Goal: Task Accomplishment & Management: Manage account settings

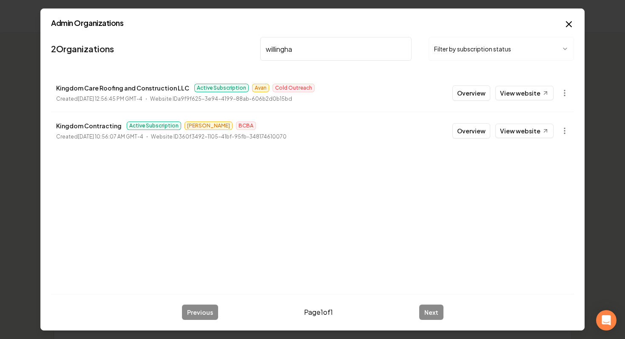
type input "[PERSON_NAME]"
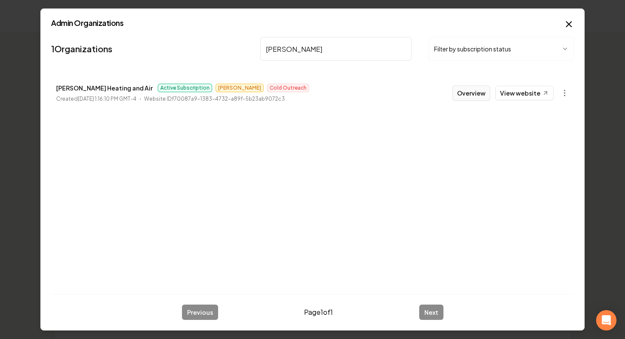
click at [468, 95] on button "Overview" at bounding box center [471, 92] width 38 height 15
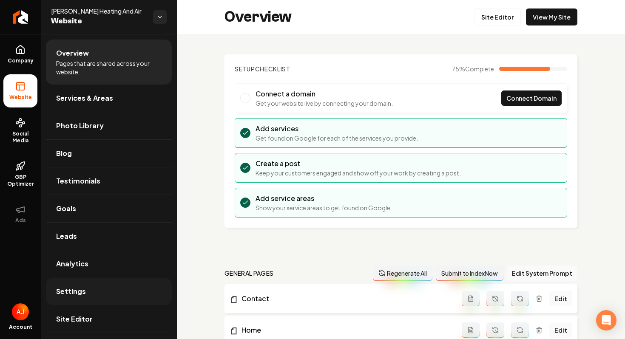
click at [97, 290] on link "Settings" at bounding box center [109, 291] width 126 height 27
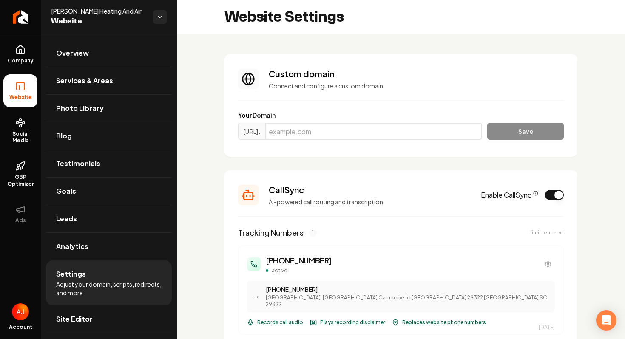
click at [297, 130] on input "Main content area" at bounding box center [373, 131] width 217 height 17
paste input "[DOMAIN_NAME]"
type input "[DOMAIN_NAME]"
click at [504, 127] on button "Save" at bounding box center [525, 131] width 77 height 17
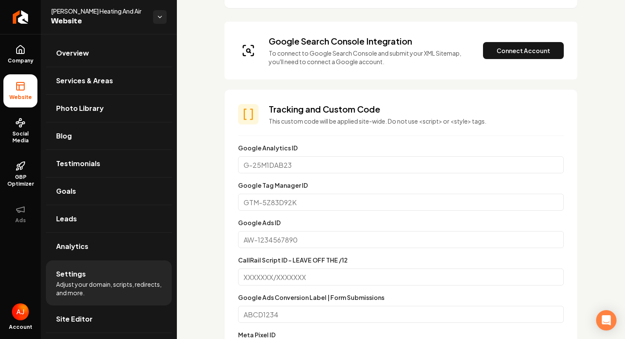
scroll to position [401, 0]
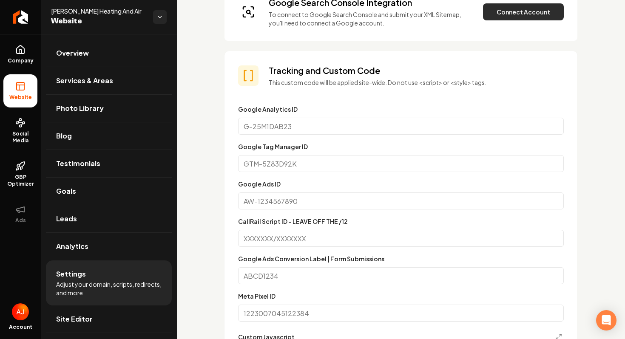
click at [498, 10] on button "Connect Account" at bounding box center [523, 11] width 81 height 17
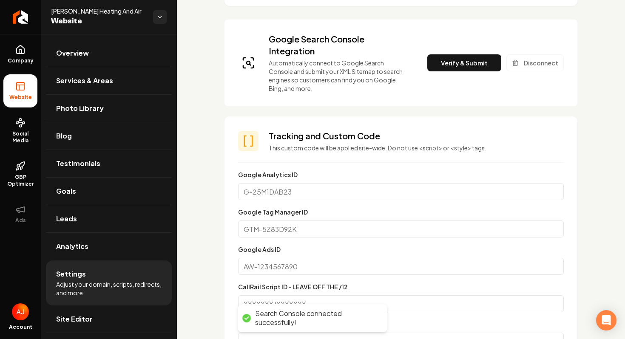
scroll to position [336, 0]
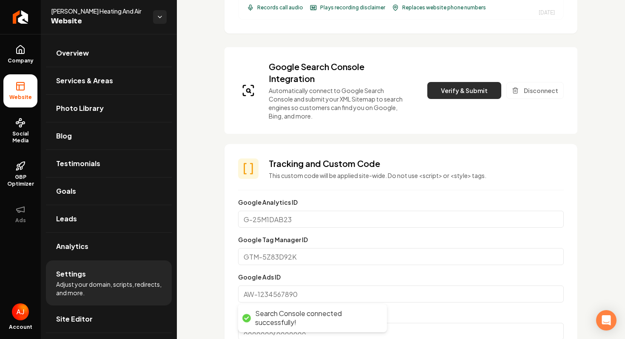
click at [452, 82] on button "Verify & Submit" at bounding box center [464, 90] width 74 height 17
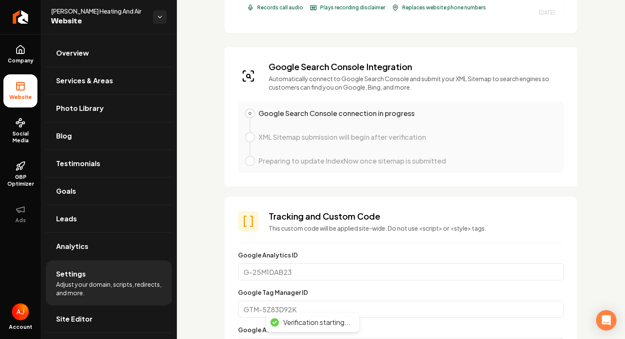
scroll to position [0, 0]
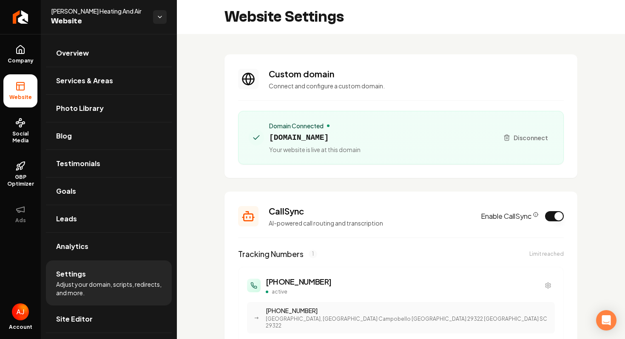
drag, startPoint x: 401, startPoint y: 135, endPoint x: 262, endPoint y: 135, distance: 138.6
click at [261, 136] on div "Domain Connected [DOMAIN_NAME] Your website is live at this domain" at bounding box center [370, 138] width 243 height 32
click at [401, 128] on div "Domain Connected [DOMAIN_NAME] Your website is live at this domain" at bounding box center [370, 138] width 243 height 32
drag, startPoint x: 401, startPoint y: 135, endPoint x: 269, endPoint y: 138, distance: 132.3
click at [269, 138] on div "Domain Connected [DOMAIN_NAME] Your website is live at this domain" at bounding box center [370, 138] width 243 height 32
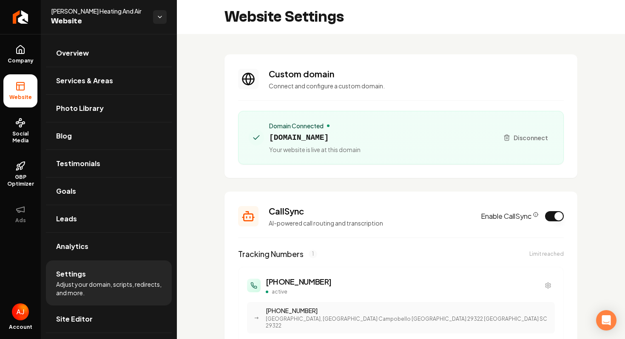
copy span "[DOMAIN_NAME]"
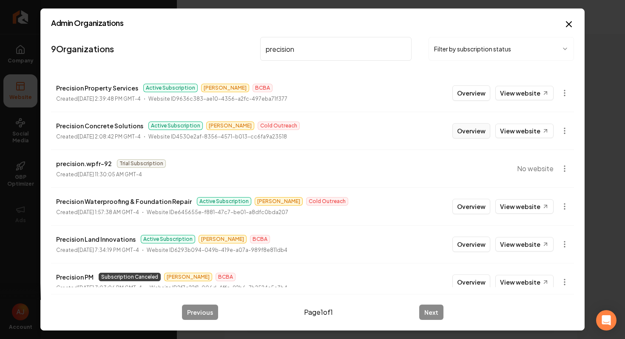
type input "precision"
click at [482, 131] on button "Overview" at bounding box center [471, 130] width 38 height 15
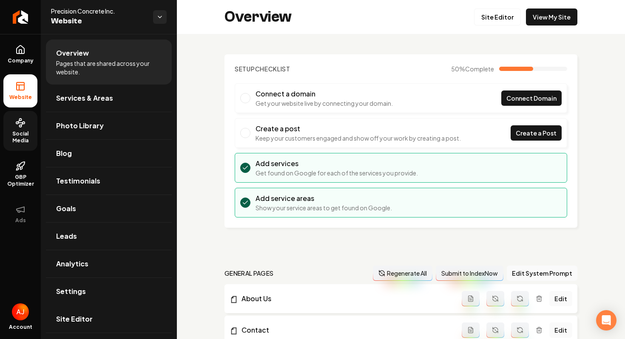
click at [14, 133] on span "Social Media" at bounding box center [20, 138] width 34 height 14
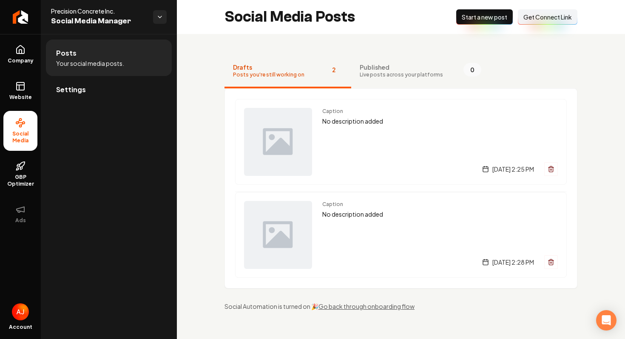
click at [540, 17] on span "Get Connect Link" at bounding box center [547, 17] width 48 height 9
click at [104, 88] on link "Settings" at bounding box center [109, 89] width 126 height 27
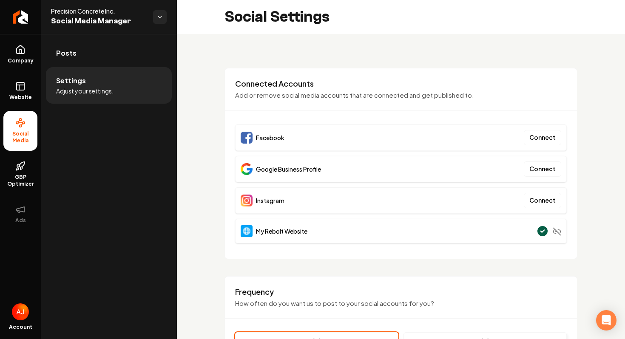
click at [459, 74] on div "Connected Accounts Add or remove social media accounts that are connected and g…" at bounding box center [400, 163] width 353 height 191
click at [74, 50] on span "Posts" at bounding box center [66, 53] width 20 height 10
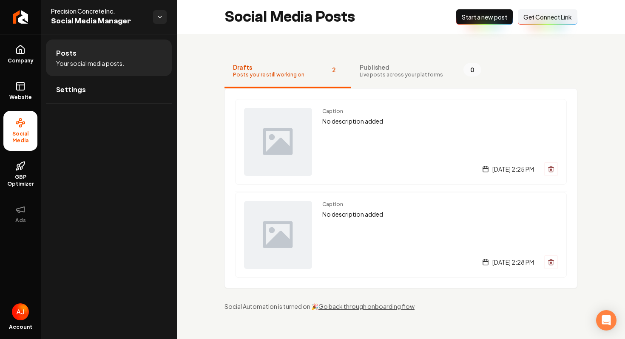
click at [531, 17] on span "Get Connect Link" at bounding box center [547, 17] width 48 height 9
click at [60, 85] on span "Settings" at bounding box center [71, 90] width 30 height 10
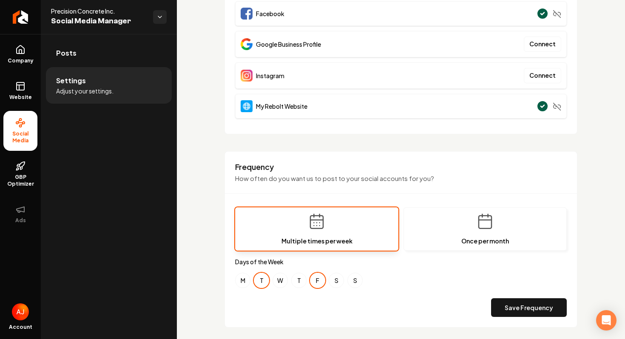
scroll to position [128, 0]
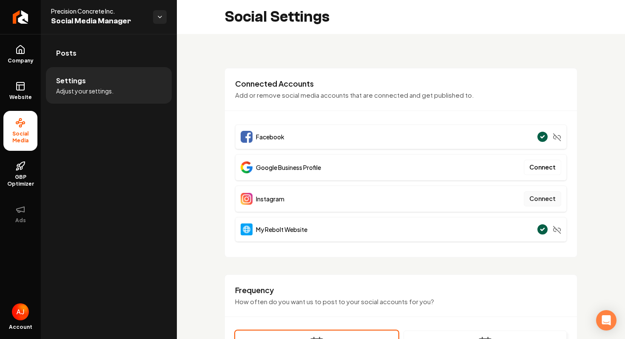
click at [539, 200] on button "Connect" at bounding box center [542, 198] width 37 height 15
click at [548, 203] on button "Connect" at bounding box center [542, 198] width 37 height 15
click at [16, 101] on link "Website" at bounding box center [20, 90] width 34 height 33
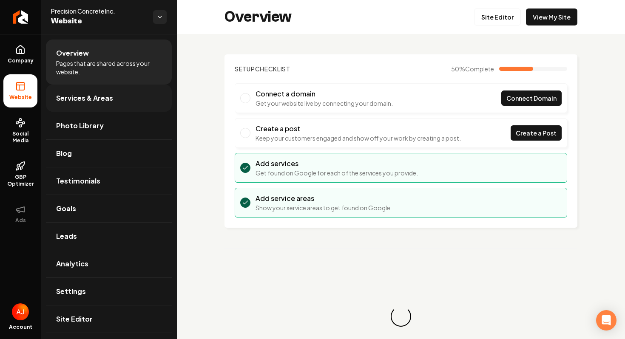
click at [60, 104] on link "Services & Areas" at bounding box center [109, 98] width 126 height 27
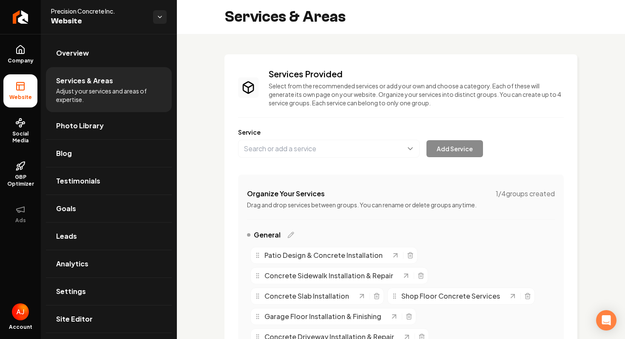
scroll to position [315, 0]
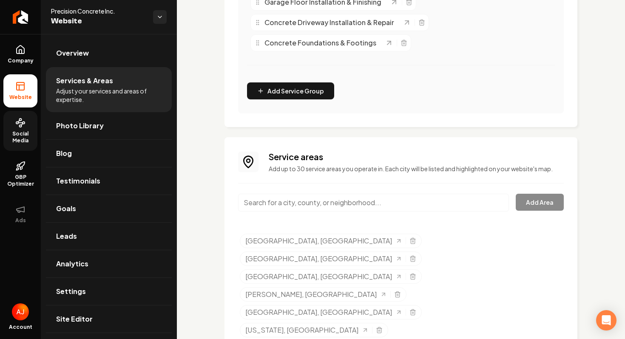
click at [18, 135] on span "Social Media" at bounding box center [20, 138] width 34 height 14
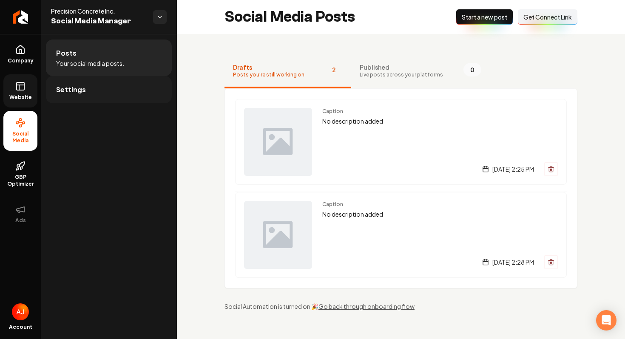
click at [81, 95] on link "Settings" at bounding box center [109, 89] width 126 height 27
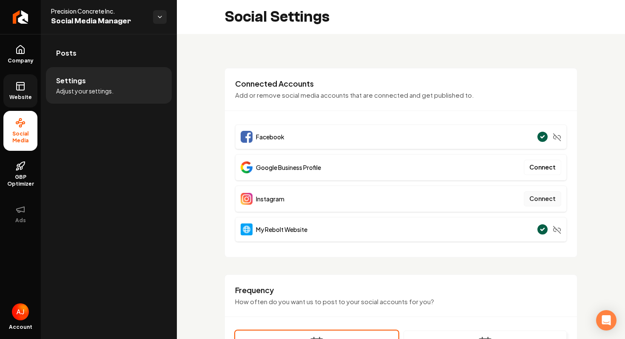
click at [548, 199] on button "Connect" at bounding box center [542, 198] width 37 height 15
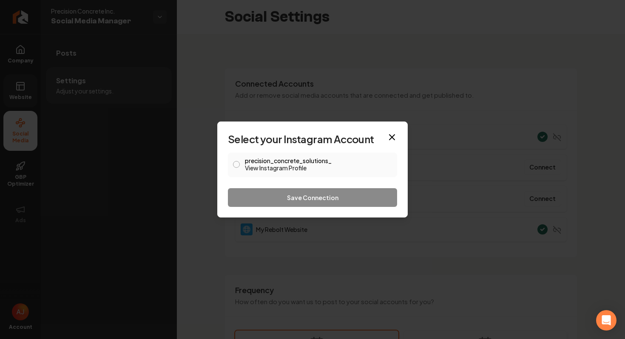
click at [237, 165] on button "precision_concrete_solutions_ View Instagram Profile" at bounding box center [236, 164] width 7 height 7
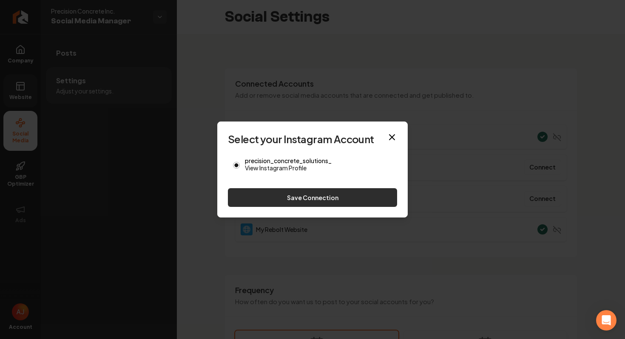
click at [263, 190] on button "Save Connection" at bounding box center [312, 197] width 169 height 19
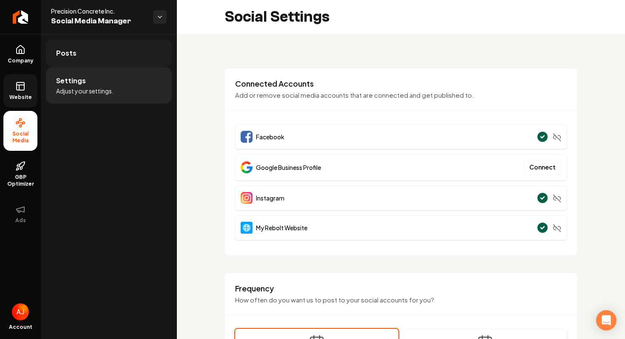
click at [87, 54] on link "Posts" at bounding box center [109, 53] width 126 height 27
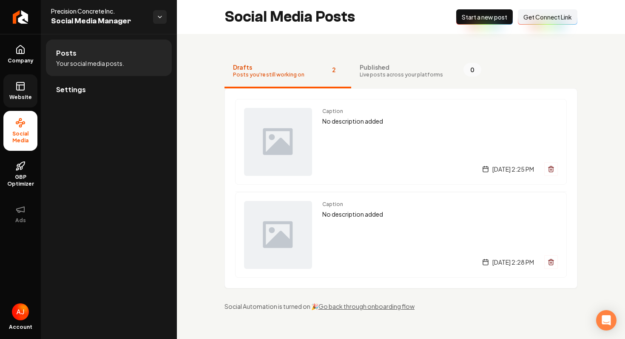
click at [471, 21] on span "Start a new post" at bounding box center [484, 17] width 45 height 9
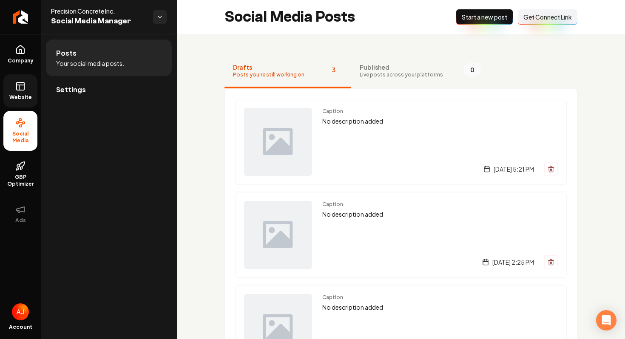
click at [17, 95] on span "Website" at bounding box center [20, 97] width 29 height 7
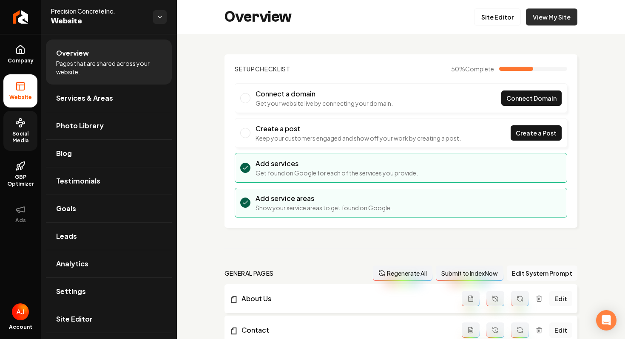
click at [547, 18] on link "View My Site" at bounding box center [551, 17] width 51 height 17
click at [88, 288] on link "Settings" at bounding box center [109, 291] width 126 height 27
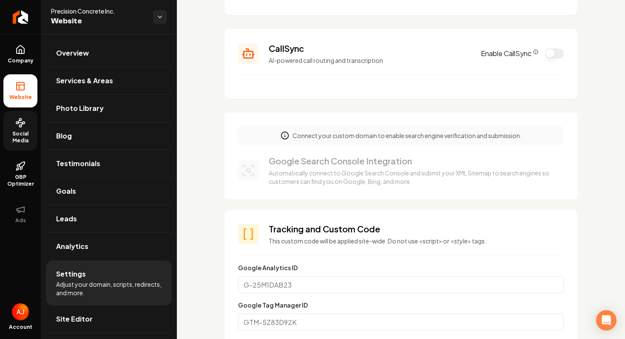
scroll to position [157, 0]
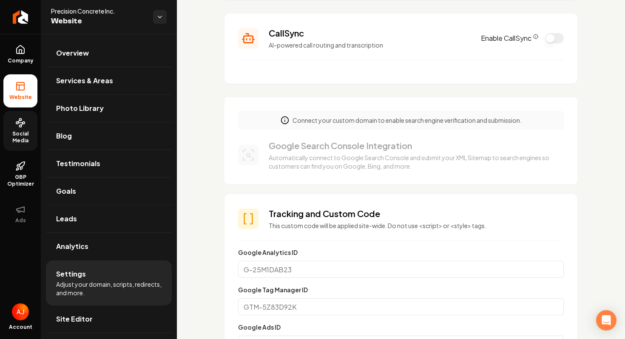
click at [554, 42] on button "Enable CallSync" at bounding box center [554, 38] width 19 height 10
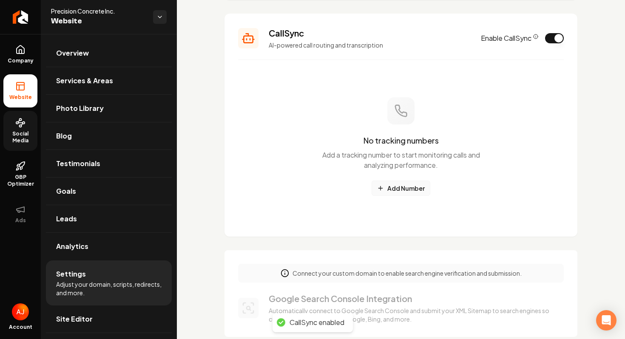
click at [401, 189] on button "Add Number" at bounding box center [401, 188] width 59 height 15
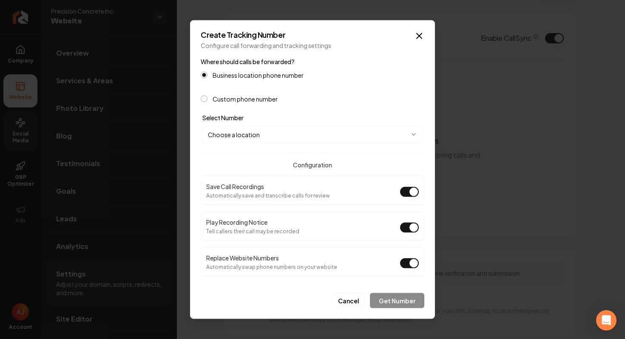
click at [337, 126] on body "Company Website Social Media GBP Optimizer Ads Account Precision Concrete Inc. …" at bounding box center [312, 169] width 625 height 339
select select "**********"
click at [396, 303] on button "Get Number" at bounding box center [397, 300] width 54 height 15
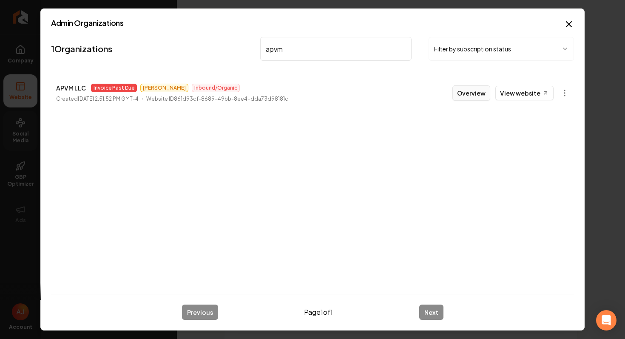
type input "apvm"
click at [466, 97] on button "Overview" at bounding box center [471, 92] width 38 height 15
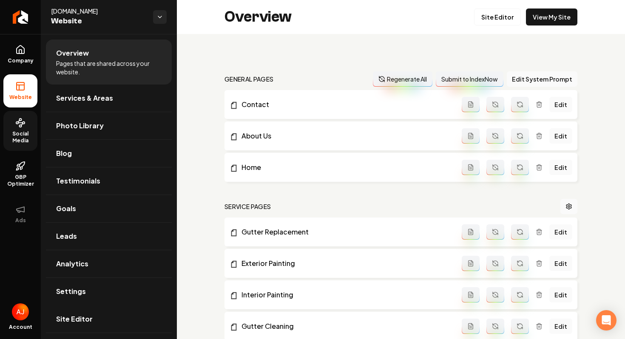
click at [25, 136] on span "Social Media" at bounding box center [20, 138] width 34 height 14
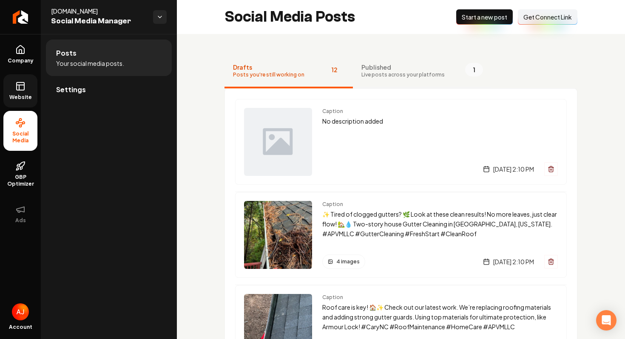
click at [374, 68] on span "Published" at bounding box center [402, 67] width 83 height 9
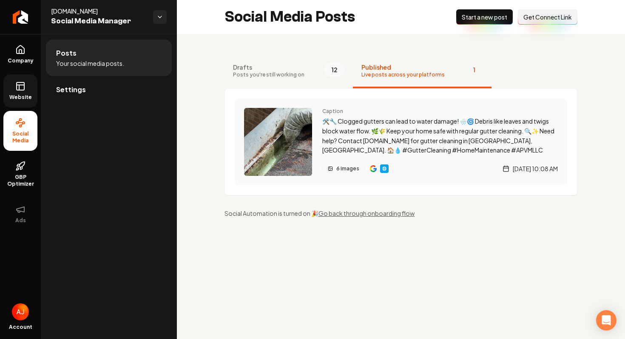
click at [372, 167] on img "Main content area" at bounding box center [373, 168] width 7 height 7
click at [66, 99] on link "Settings" at bounding box center [109, 89] width 126 height 27
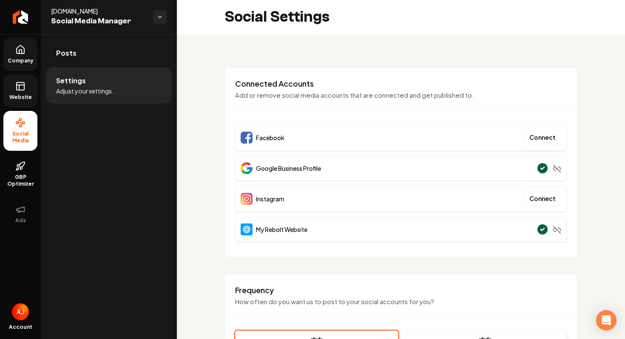
click at [17, 61] on span "Company" at bounding box center [20, 60] width 33 height 7
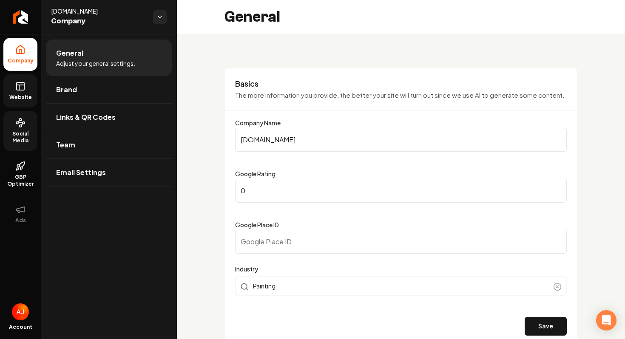
click at [28, 91] on link "Website" at bounding box center [20, 90] width 34 height 33
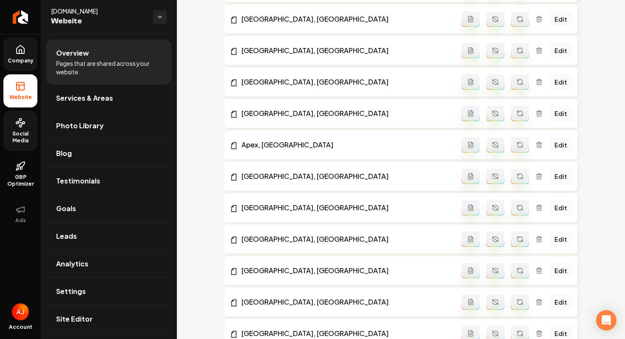
scroll to position [485, 0]
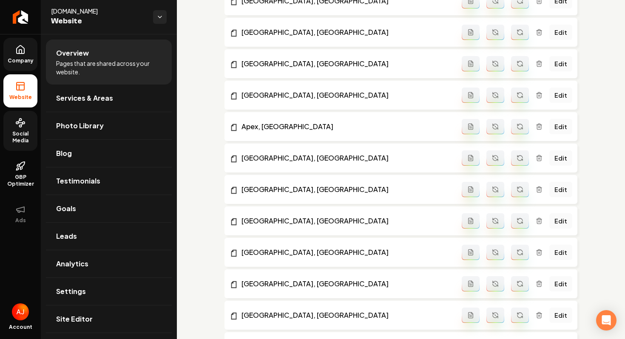
click at [19, 56] on link "Company" at bounding box center [20, 54] width 34 height 33
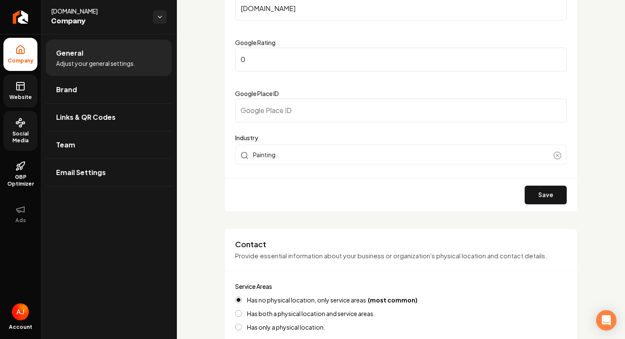
scroll to position [128, 0]
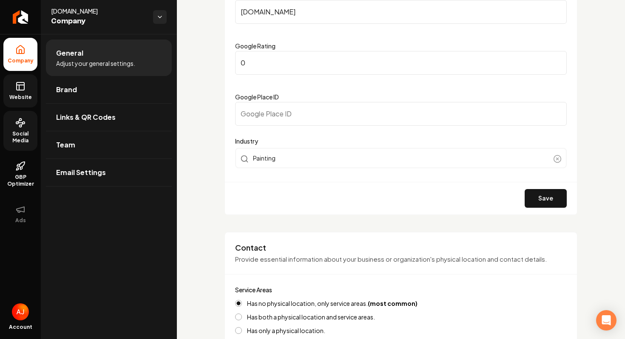
click at [287, 115] on input "Google Place ID" at bounding box center [401, 114] width 332 height 24
type input "√"
paste input "https://www.google.com/maps?cid=13747118072336989728"
drag, startPoint x: 363, startPoint y: 115, endPoint x: 217, endPoint y: 100, distance: 147.0
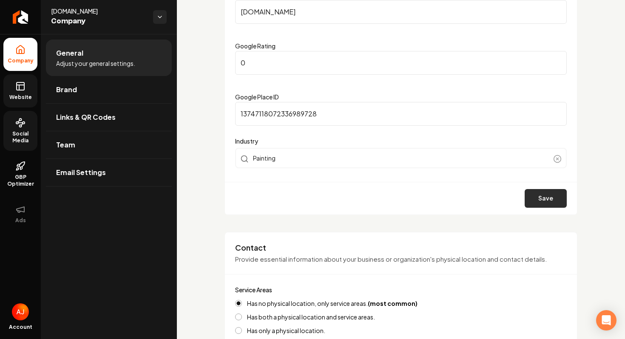
type input "13747118072336989728"
click at [548, 200] on button "Save" at bounding box center [546, 198] width 42 height 19
click at [26, 101] on link "Website" at bounding box center [20, 90] width 34 height 33
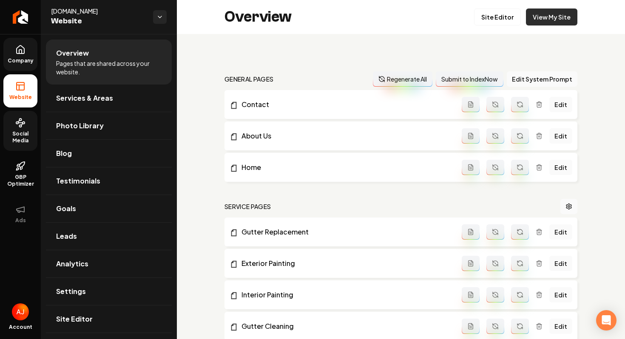
click at [555, 21] on link "View My Site" at bounding box center [551, 17] width 51 height 17
click at [8, 59] on span "Company" at bounding box center [20, 60] width 33 height 7
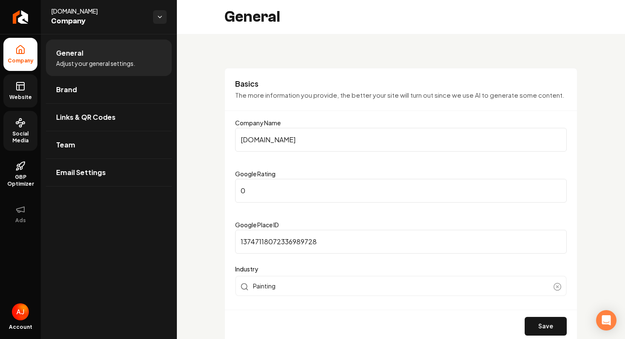
drag, startPoint x: 331, startPoint y: 235, endPoint x: 204, endPoint y: 233, distance: 127.6
click at [253, 235] on input "13747118072336989728" at bounding box center [401, 242] width 332 height 24
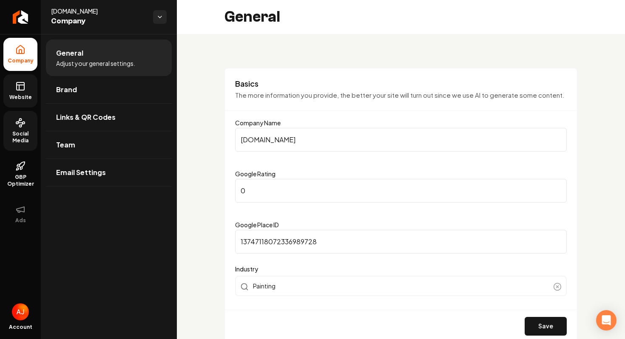
paste input "https://search.google.com/local/writereview?placeid=ChIJy7GsTZYb7UYRIL7_Kg2Tx74"
drag, startPoint x: 421, startPoint y: 243, endPoint x: 182, endPoint y: 242, distance: 239.0
type input "ChIJy7GsTZYb7UYRIL7_Kg2Tx74"
click at [544, 330] on button "Save" at bounding box center [546, 326] width 42 height 19
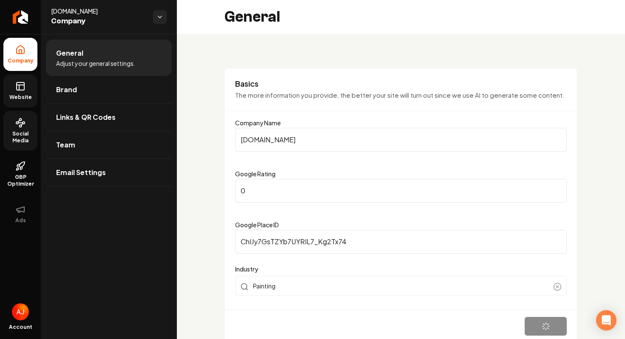
click at [301, 192] on input "0" at bounding box center [401, 191] width 332 height 24
type input "5"
click at [536, 325] on button "Save" at bounding box center [546, 326] width 42 height 19
click at [15, 137] on span "Social Media" at bounding box center [20, 138] width 34 height 14
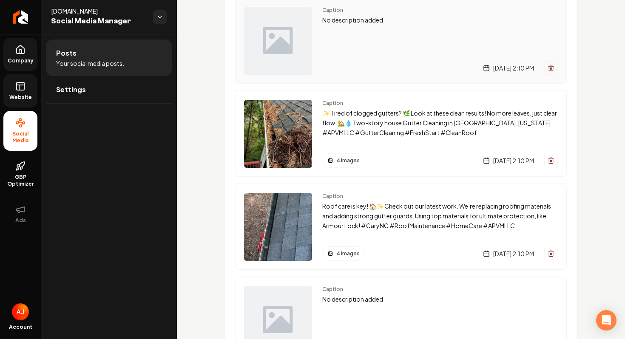
scroll to position [102, 0]
click at [381, 131] on p "✨ Tired of clogged gutters? 🌿 Look at these clean results! No more leaves, just…" at bounding box center [440, 122] width 236 height 29
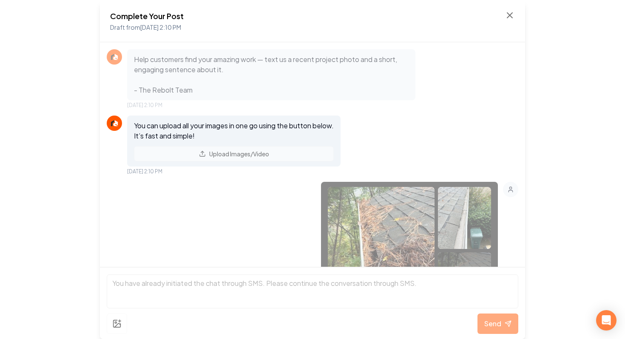
scroll to position [617, 0]
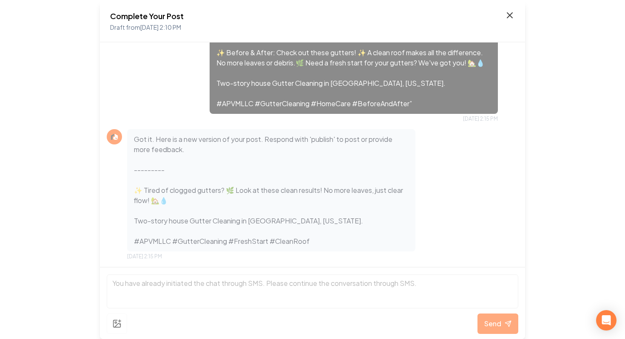
click at [511, 16] on icon at bounding box center [510, 15] width 10 height 10
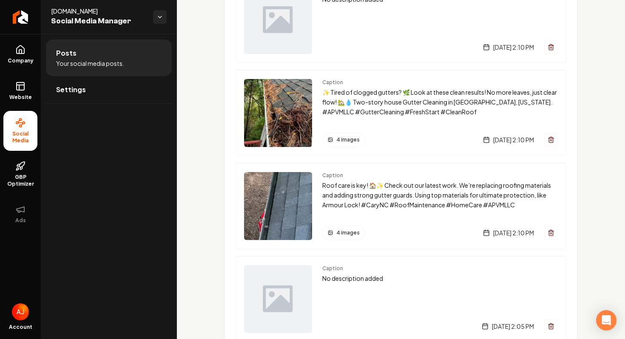
scroll to position [123, 0]
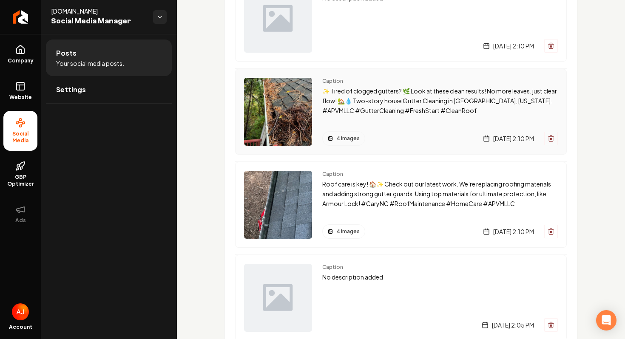
click at [374, 134] on div "4 images Monday, September 29, 2025 | 2:10 PM" at bounding box center [440, 138] width 236 height 14
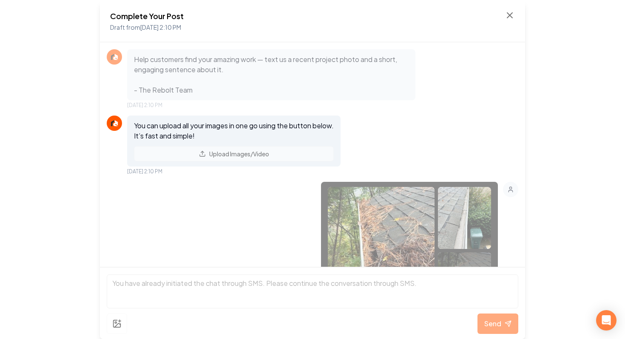
scroll to position [617, 0]
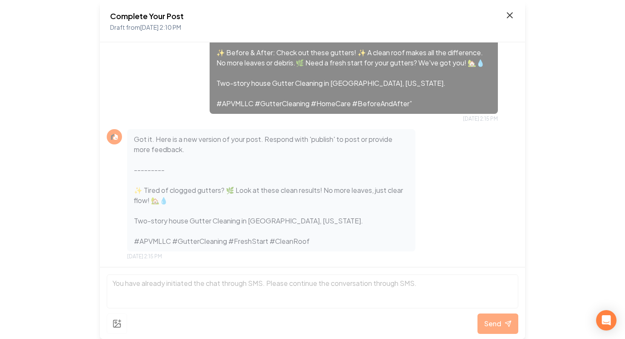
click at [510, 17] on icon at bounding box center [510, 15] width 10 height 10
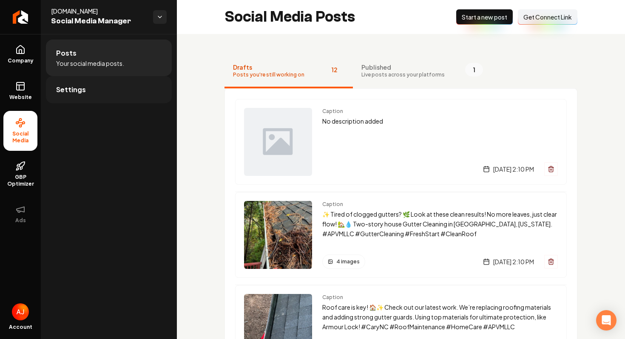
click at [98, 94] on link "Settings" at bounding box center [109, 89] width 126 height 27
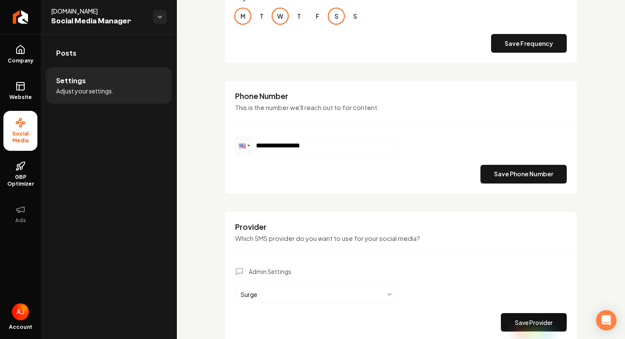
scroll to position [394, 0]
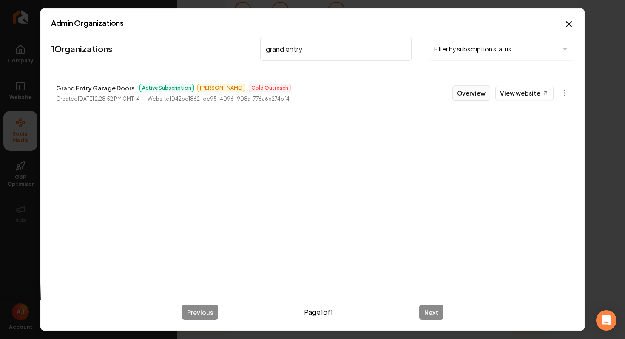
type input "grand entry"
click at [477, 95] on button "Overview" at bounding box center [471, 92] width 38 height 15
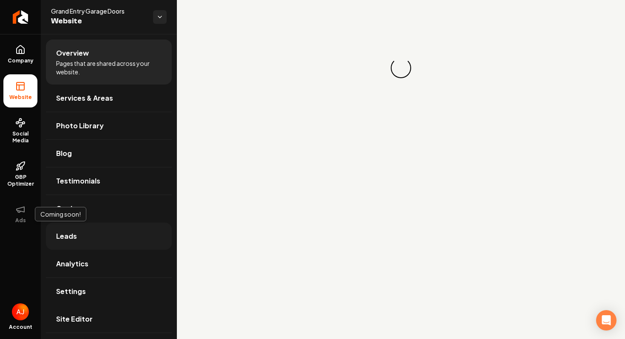
click at [103, 229] on link "Leads" at bounding box center [109, 236] width 126 height 27
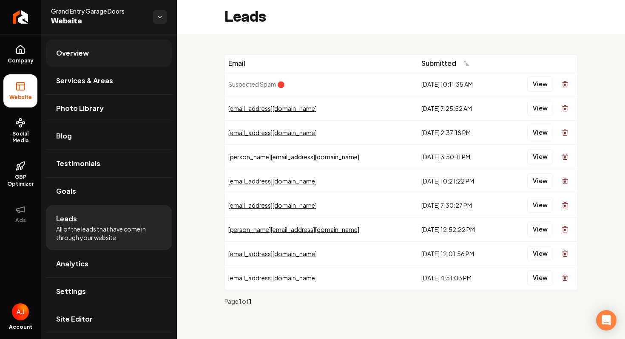
click at [71, 58] on link "Overview" at bounding box center [109, 53] width 126 height 27
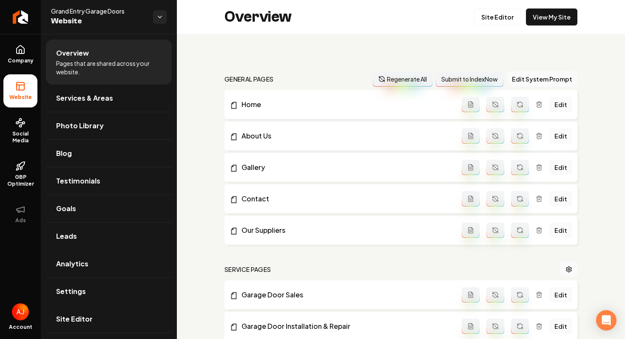
click at [543, 26] on div "Overview Site Editor View My Site" at bounding box center [401, 17] width 448 height 34
click at [544, 23] on link "View My Site" at bounding box center [551, 17] width 51 height 17
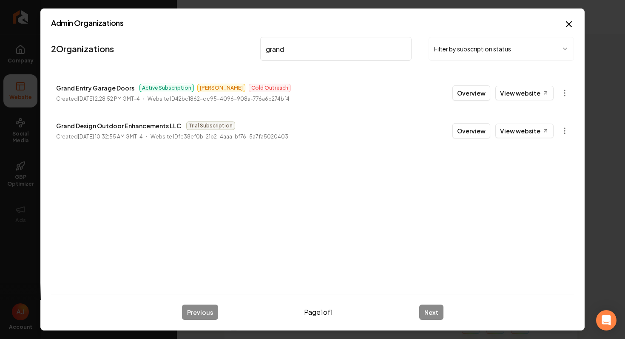
type input "grand"
click at [462, 94] on button "Overview" at bounding box center [471, 92] width 38 height 15
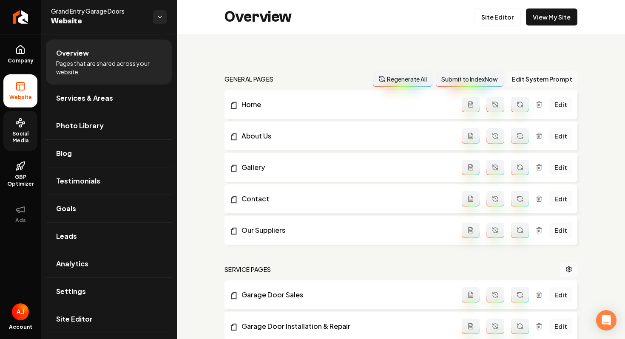
click at [28, 123] on link "Social Media" at bounding box center [20, 131] width 34 height 40
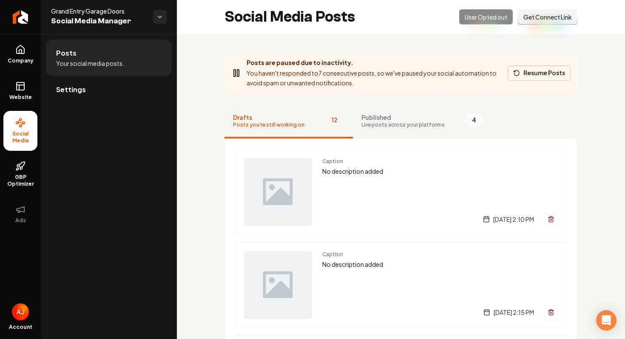
click at [523, 72] on button "Resume Posts" at bounding box center [539, 72] width 63 height 15
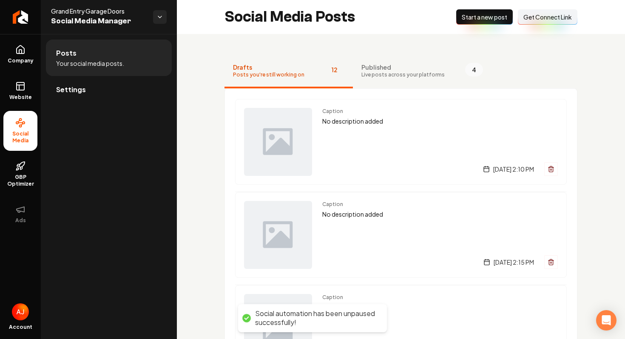
click at [475, 21] on span "Start a new post" at bounding box center [484, 17] width 45 height 9
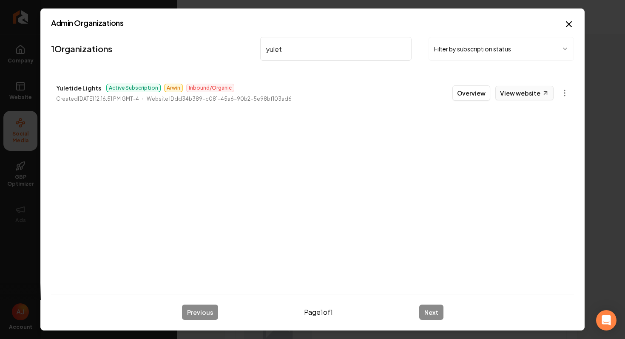
click at [517, 93] on link "View website" at bounding box center [524, 93] width 58 height 14
drag, startPoint x: 307, startPoint y: 52, endPoint x: 198, endPoint y: 52, distance: 109.3
click at [198, 52] on nav "1 Organizations yulet Filter by subscription status" at bounding box center [312, 52] width 523 height 37
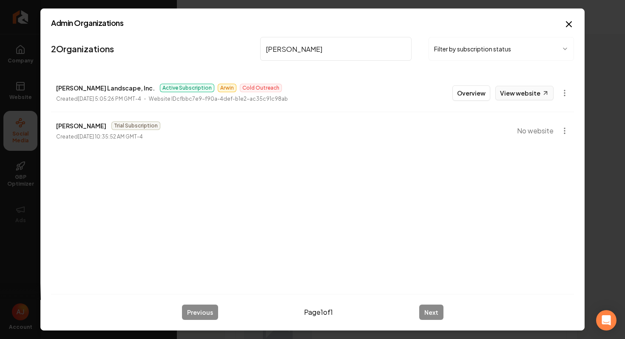
click at [501, 89] on link "View website" at bounding box center [524, 93] width 58 height 14
drag, startPoint x: 308, startPoint y: 54, endPoint x: 239, endPoint y: 50, distance: 69.5
click at [239, 50] on nav "2 Organizations parker Filter by subscription status" at bounding box center [312, 52] width 523 height 37
type input "r"
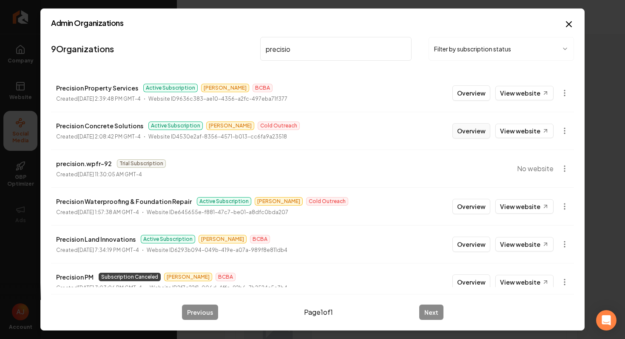
type input "precisio"
click at [463, 133] on button "Overview" at bounding box center [471, 130] width 38 height 15
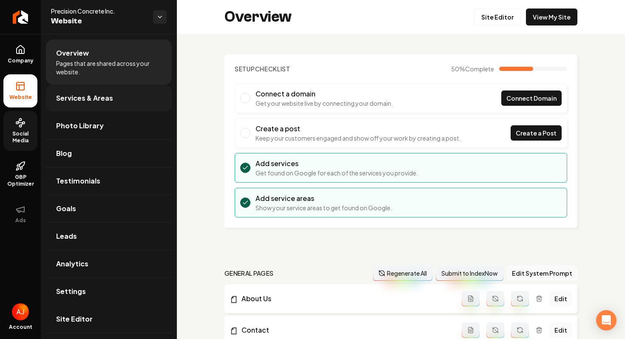
click at [98, 93] on span "Services & Areas" at bounding box center [84, 98] width 57 height 10
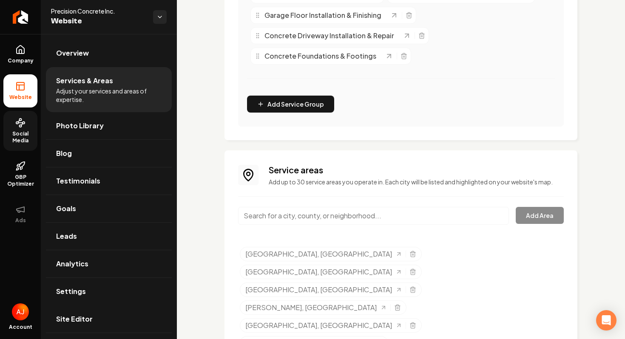
scroll to position [315, 0]
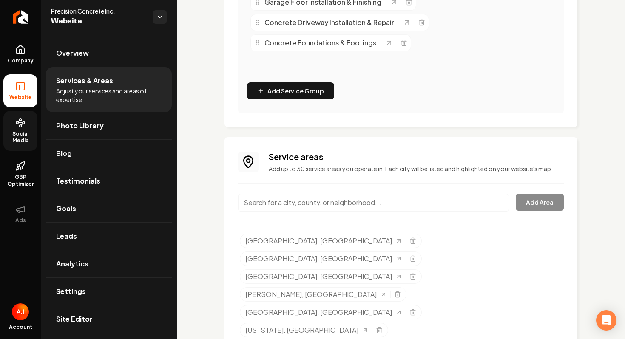
click at [253, 201] on input "Main content area" at bounding box center [373, 203] width 271 height 18
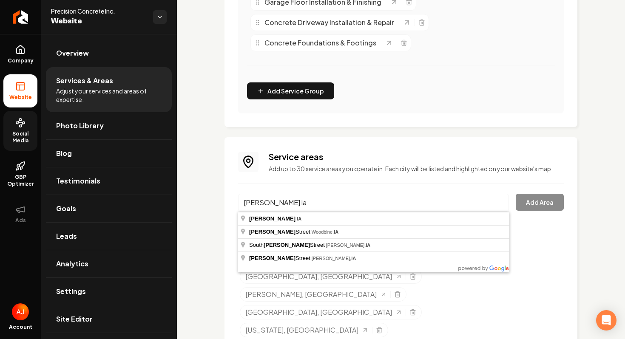
type input "Ely, IA"
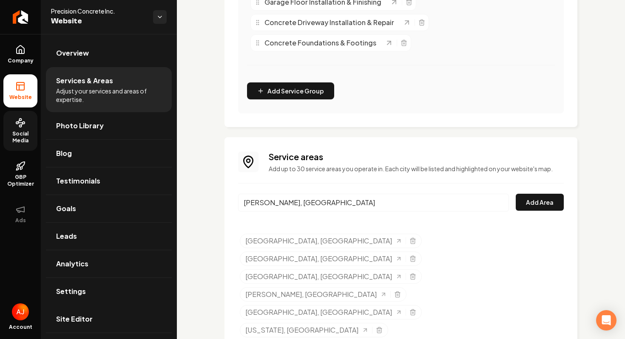
click at [574, 210] on div "Service areas Add up to 30 service areas you operate in. Each city will be list…" at bounding box center [400, 299] width 353 height 324
click at [539, 201] on button "Add Area" at bounding box center [540, 202] width 48 height 17
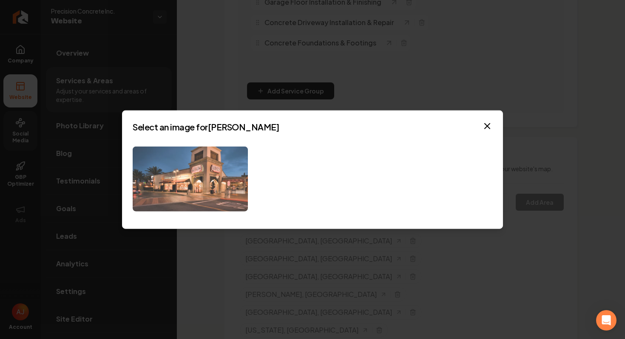
click at [229, 184] on img at bounding box center [190, 179] width 115 height 65
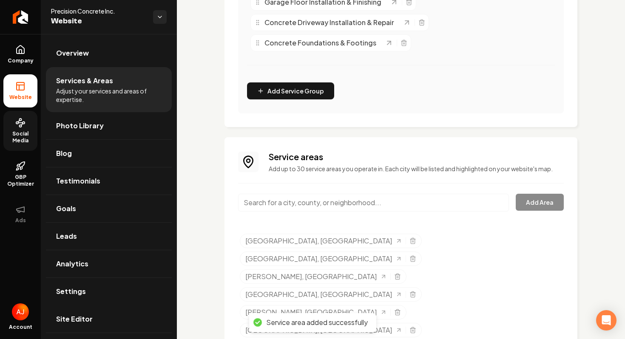
click at [254, 205] on input "Main content area" at bounding box center [373, 203] width 271 height 18
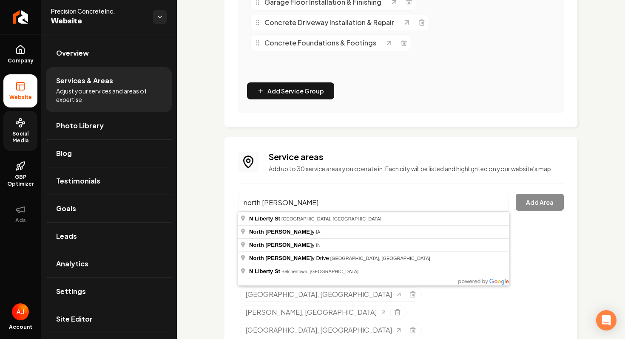
type input "North Liberty, IA"
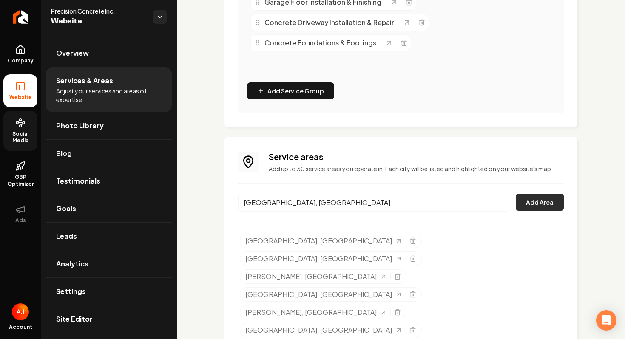
click at [529, 207] on button "Add Area" at bounding box center [540, 202] width 48 height 17
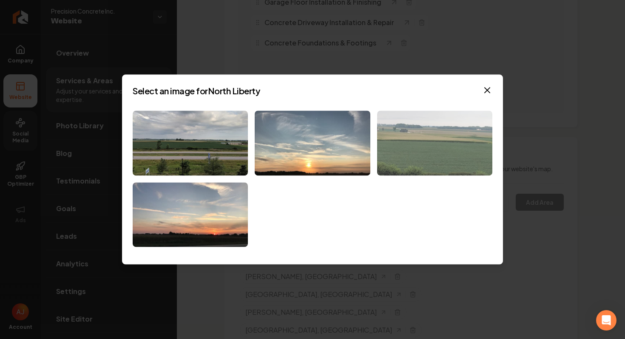
click at [460, 168] on img at bounding box center [434, 143] width 115 height 65
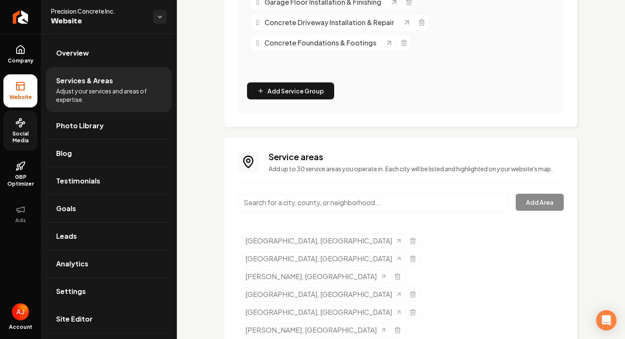
click at [465, 207] on input "Main content area" at bounding box center [373, 203] width 271 height 18
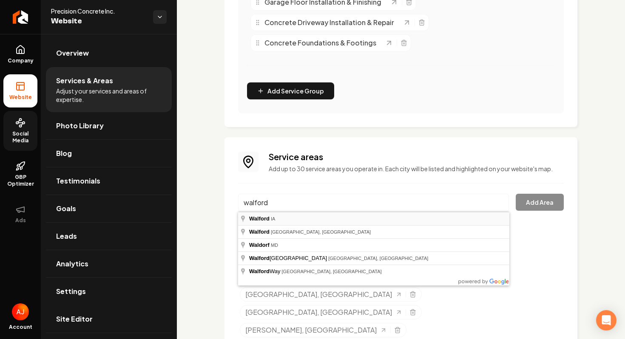
type input "Walford, IA"
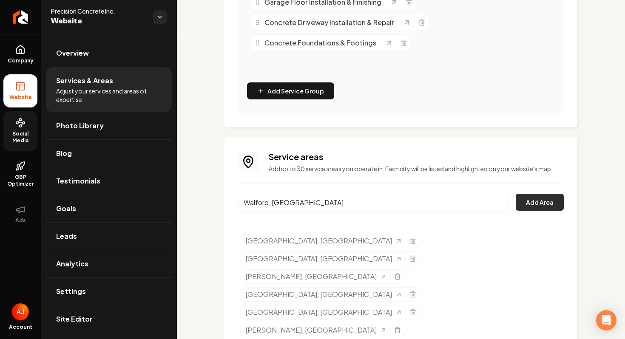
click at [533, 210] on button "Add Area" at bounding box center [540, 202] width 48 height 17
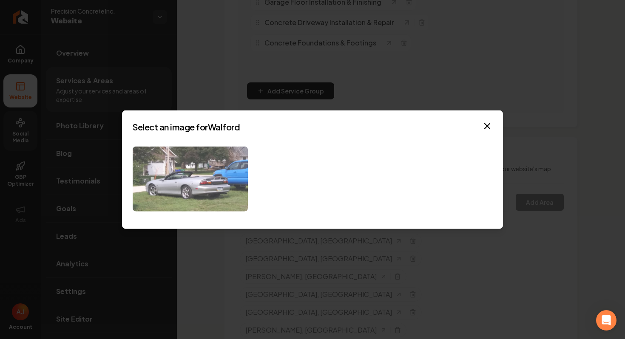
click at [238, 185] on img at bounding box center [190, 179] width 115 height 65
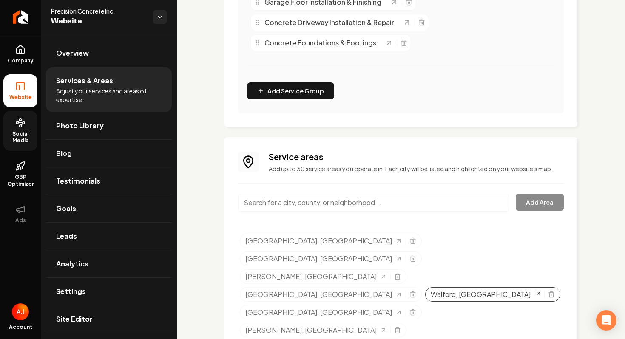
click at [535, 290] on icon "Selected tags" at bounding box center [538, 293] width 7 height 7
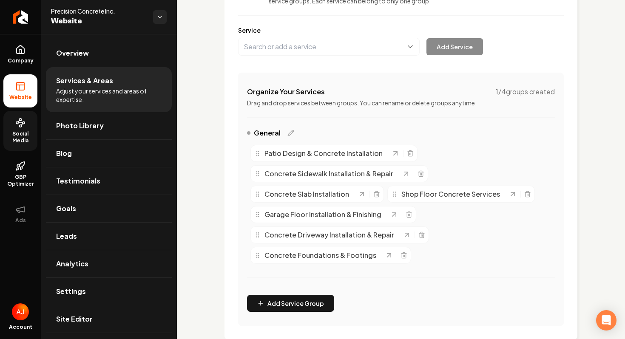
scroll to position [0, 0]
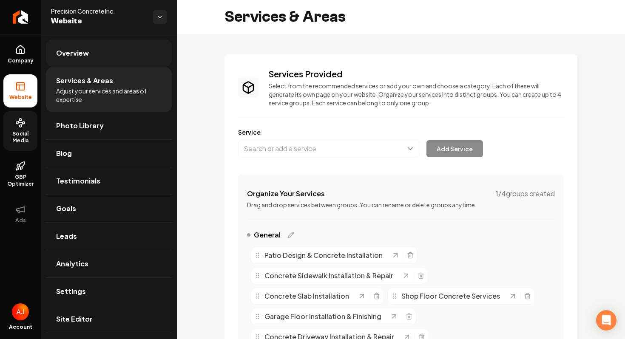
click at [77, 50] on span "Overview" at bounding box center [72, 53] width 33 height 10
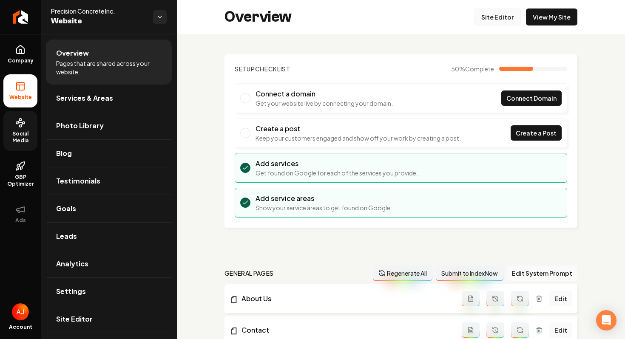
click at [500, 15] on link "Site Editor" at bounding box center [497, 17] width 47 height 17
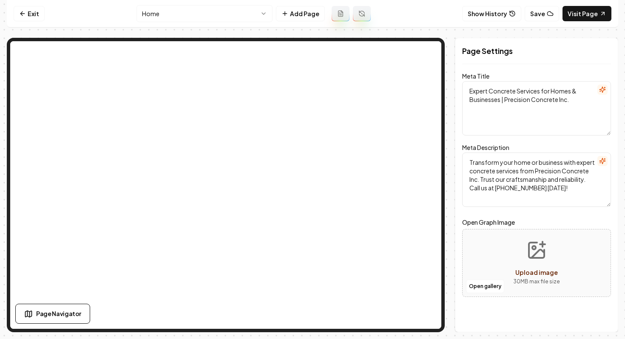
click at [238, 9] on html "Computer Required This feature is only available on a computer. Please switch t…" at bounding box center [312, 169] width 625 height 339
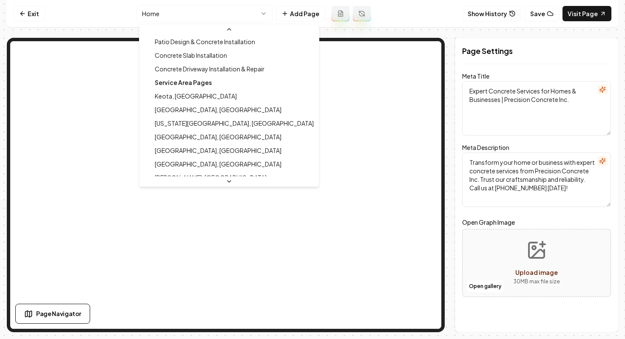
scroll to position [246, 0]
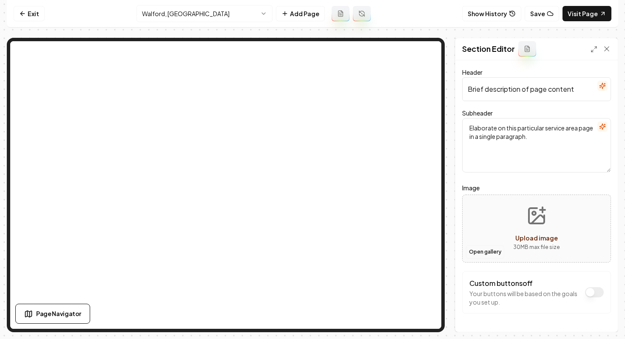
click at [485, 255] on button "Open gallery" at bounding box center [485, 252] width 38 height 14
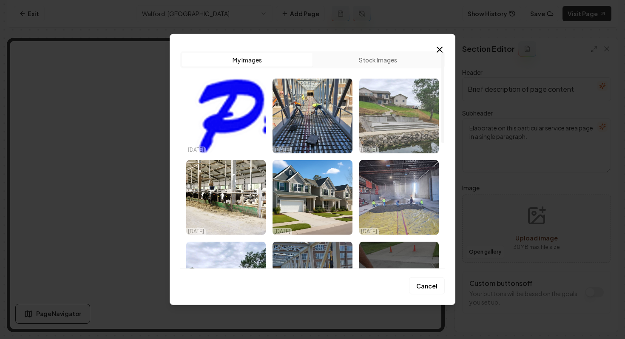
click at [389, 86] on img "Select image image_68e7b9bf5c7cd75eb807e421.jpg" at bounding box center [399, 116] width 80 height 75
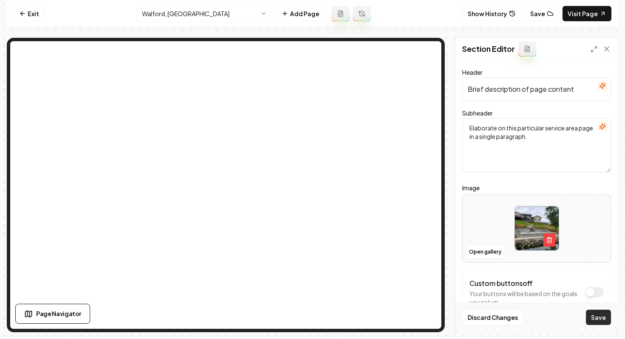
click at [595, 320] on button "Save" at bounding box center [598, 317] width 25 height 15
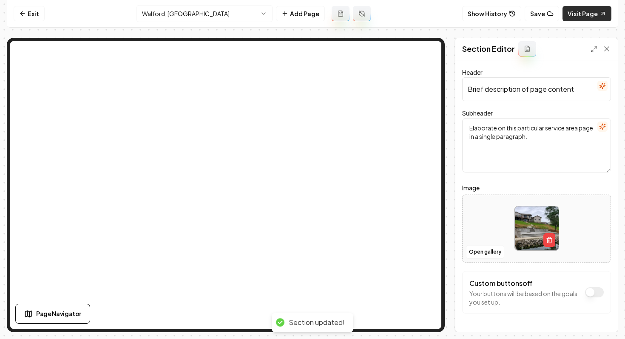
click at [588, 12] on link "Visit Page" at bounding box center [587, 13] width 49 height 15
click at [36, 12] on link "Exit" at bounding box center [29, 13] width 31 height 15
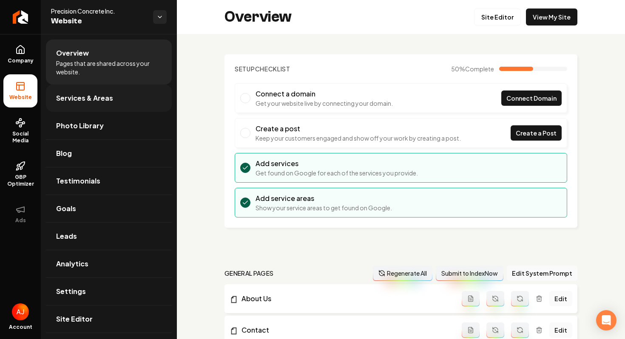
click at [87, 90] on link "Services & Areas" at bounding box center [109, 98] width 126 height 27
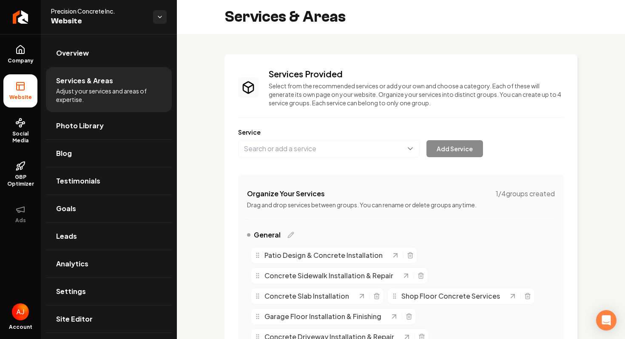
scroll to position [332, 0]
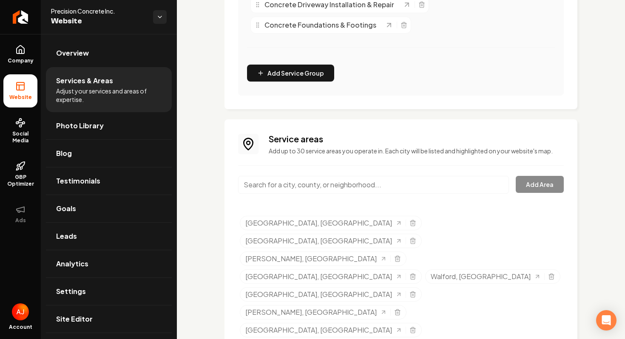
click at [288, 189] on input "Main content area" at bounding box center [373, 185] width 271 height 18
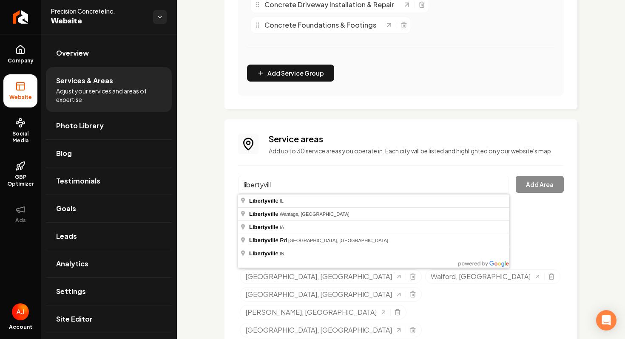
type input "Libertyville, IL"
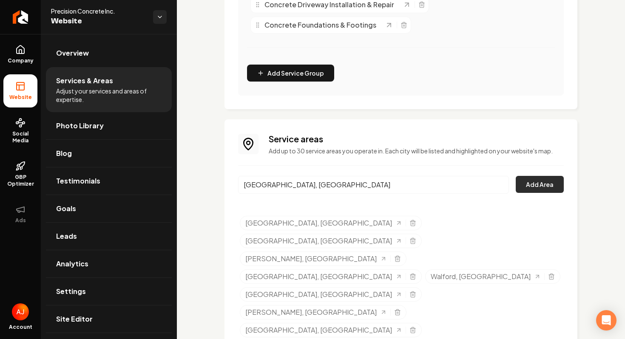
click at [556, 182] on button "Add Area" at bounding box center [540, 184] width 48 height 17
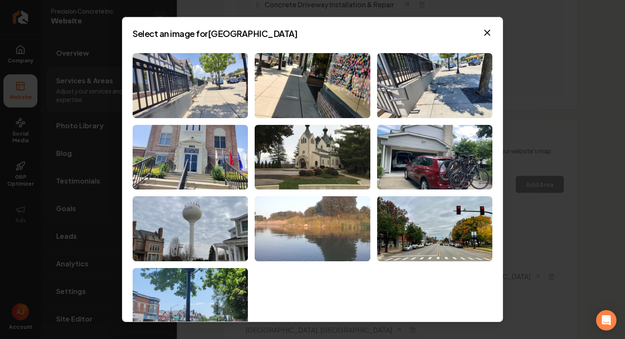
click at [334, 213] on img at bounding box center [312, 228] width 115 height 65
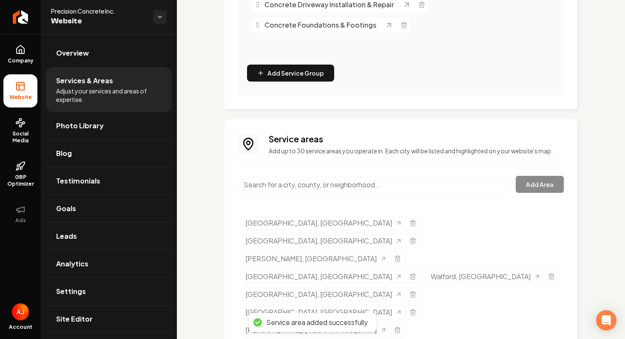
click at [329, 190] on input "Main content area" at bounding box center [373, 185] width 271 height 18
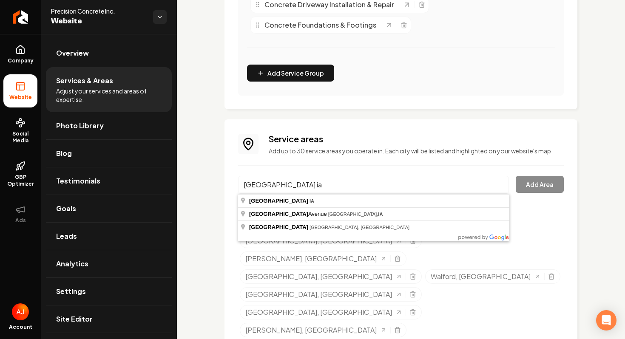
type input "Birmingham, IA"
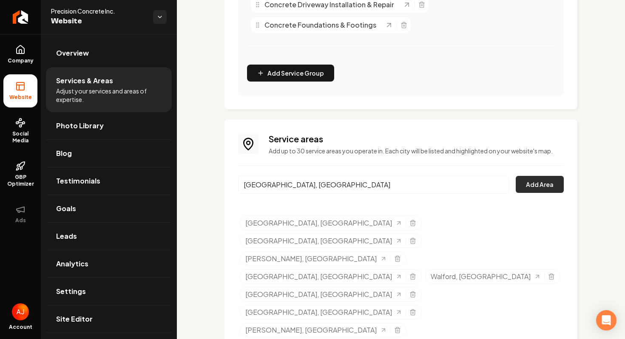
click at [522, 188] on button "Add Area" at bounding box center [540, 184] width 48 height 17
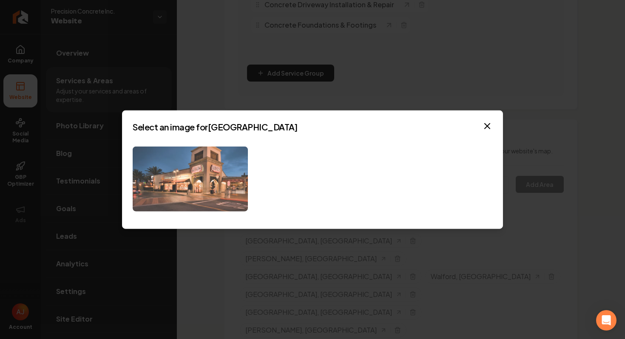
click at [217, 177] on img at bounding box center [190, 179] width 115 height 65
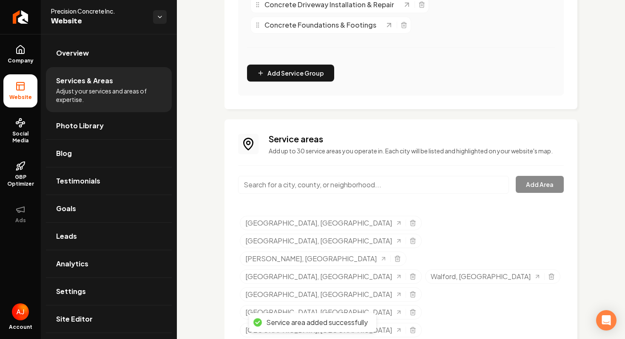
click at [273, 187] on input "Main content area" at bounding box center [373, 185] width 271 height 18
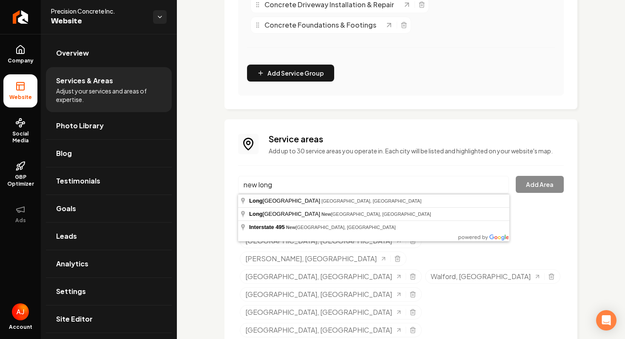
click at [258, 185] on input "new long" at bounding box center [373, 185] width 271 height 18
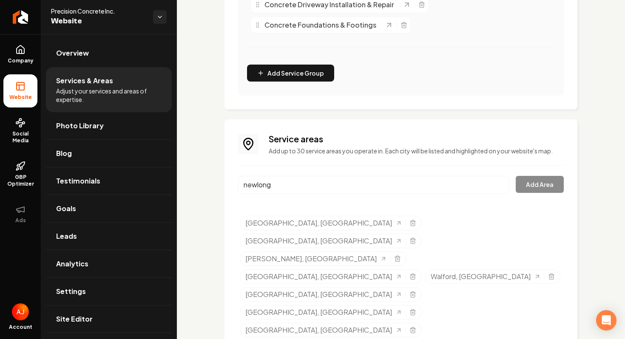
click at [279, 184] on input "newlong" at bounding box center [373, 185] width 271 height 18
type input "n"
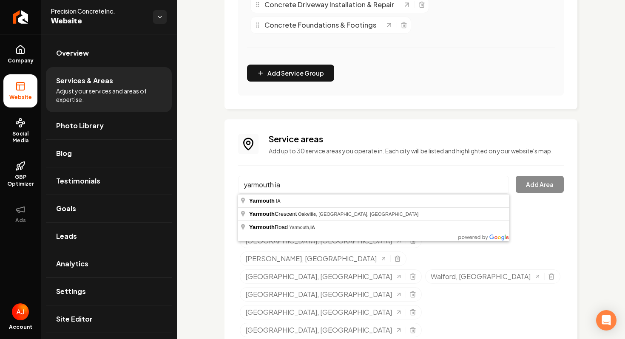
type input "Yarmouth, IA"
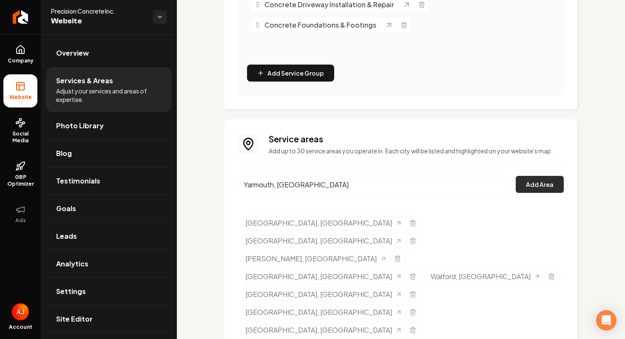
click at [561, 190] on button "Add Area" at bounding box center [540, 184] width 48 height 17
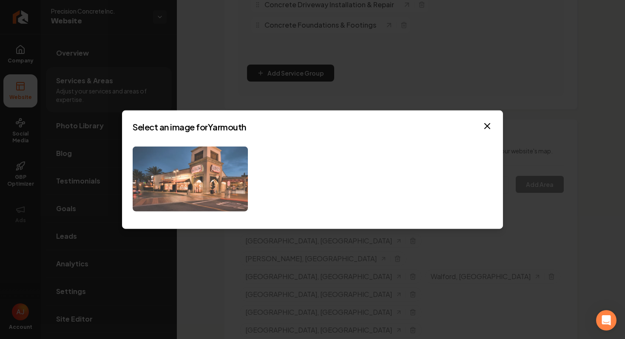
click at [244, 182] on img at bounding box center [190, 179] width 115 height 65
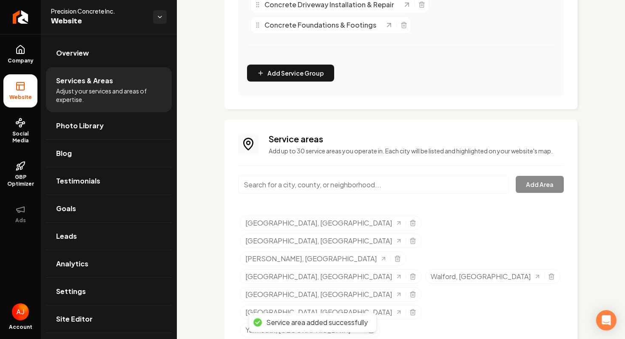
click at [250, 183] on input "Main content area" at bounding box center [373, 185] width 271 height 18
type input "b"
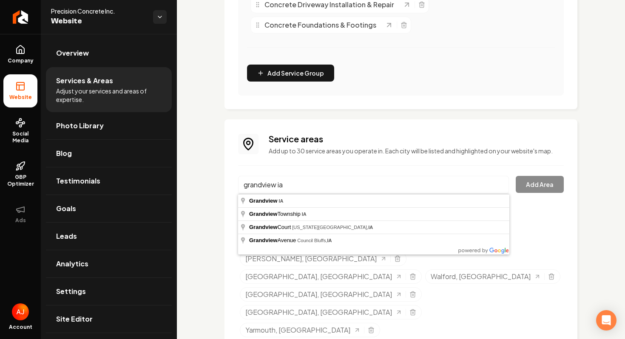
type input "Grandview, IA"
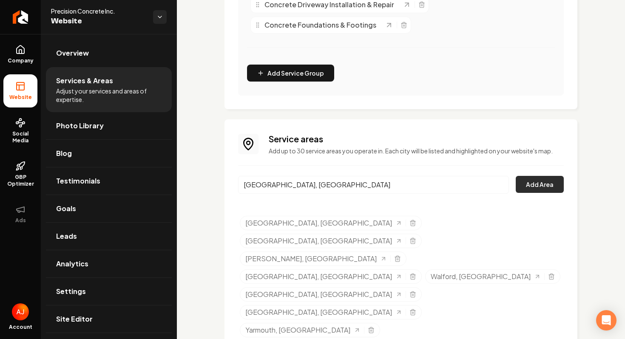
click at [540, 190] on button "Add Area" at bounding box center [540, 184] width 48 height 17
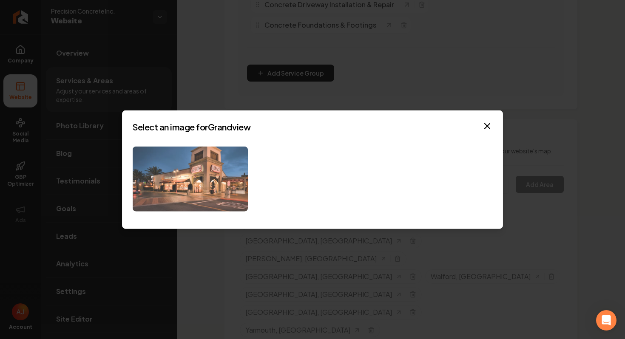
click at [225, 190] on img at bounding box center [190, 179] width 115 height 65
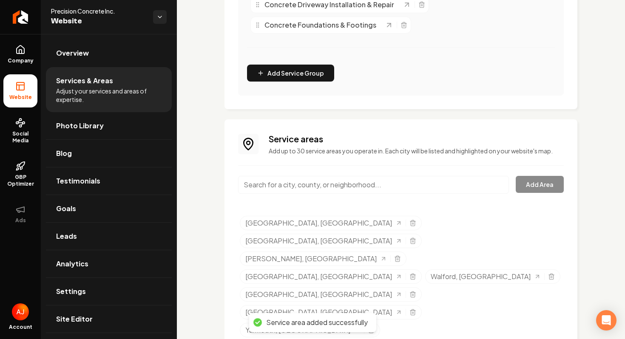
click at [320, 187] on input "Main content area" at bounding box center [373, 185] width 271 height 18
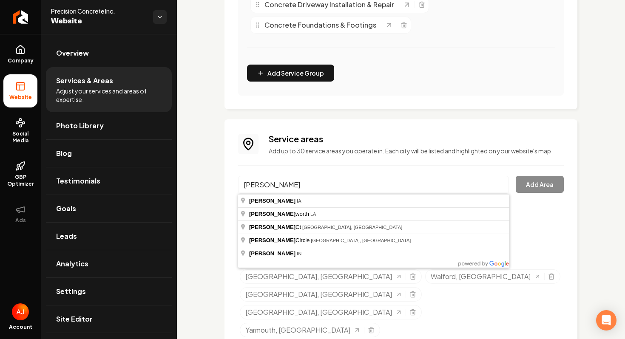
type input "Letts, IA"
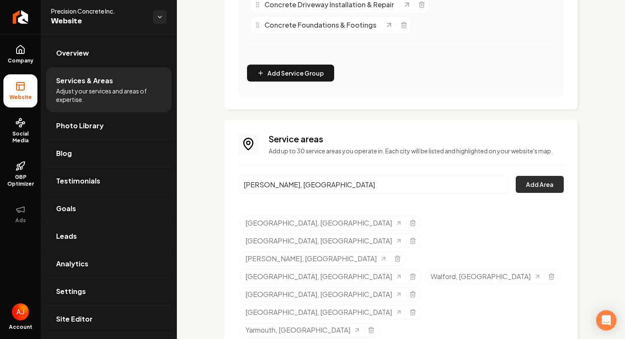
click at [523, 185] on button "Add Area" at bounding box center [540, 184] width 48 height 17
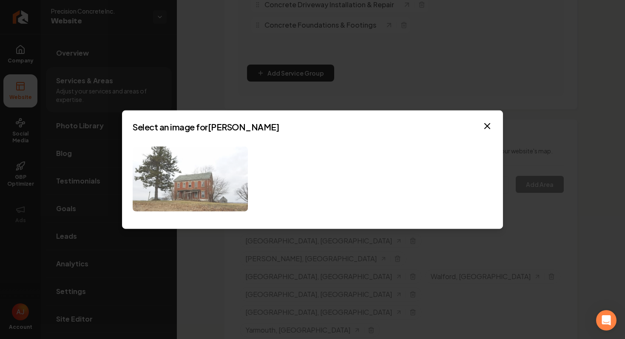
click at [155, 187] on img at bounding box center [190, 179] width 115 height 65
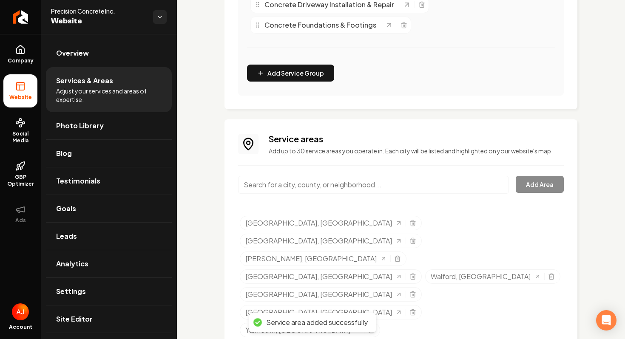
click at [290, 187] on input "Main content area" at bounding box center [373, 185] width 271 height 18
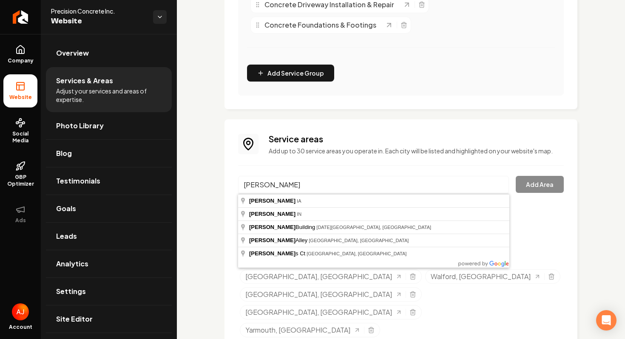
type input "Hedrick, IA"
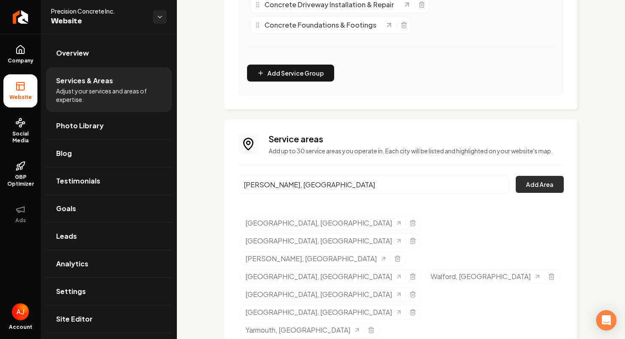
click at [554, 184] on button "Add Area" at bounding box center [540, 184] width 48 height 17
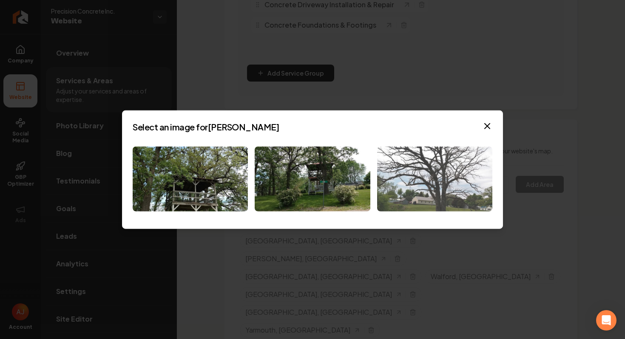
click at [435, 188] on img at bounding box center [434, 179] width 115 height 65
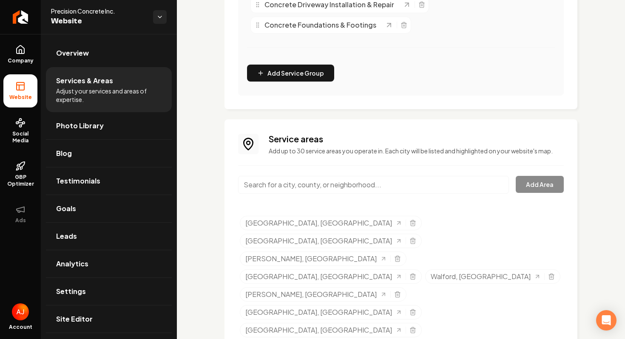
click at [378, 187] on input "Main content area" at bounding box center [373, 185] width 271 height 18
type input "Hayesville, IA"
click at [542, 191] on button "Add Area" at bounding box center [540, 184] width 48 height 17
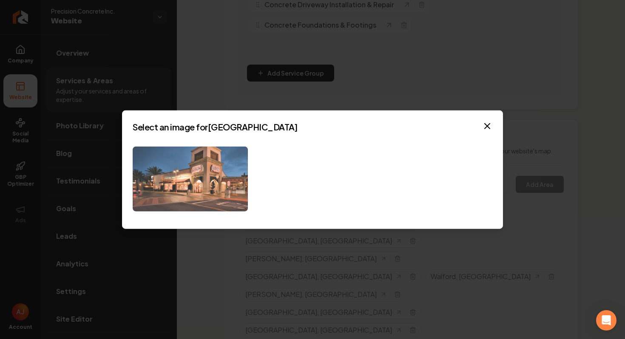
click at [214, 190] on img at bounding box center [190, 179] width 115 height 65
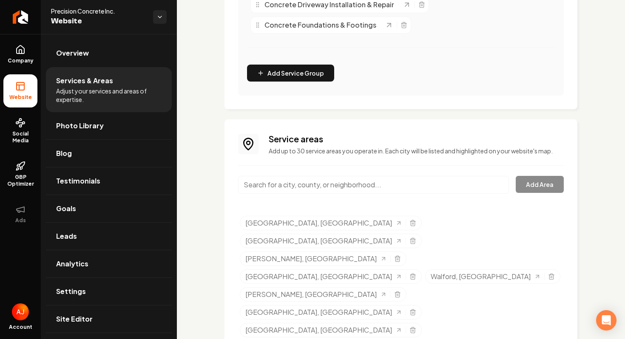
click at [265, 185] on input "Main content area" at bounding box center [373, 185] width 271 height 18
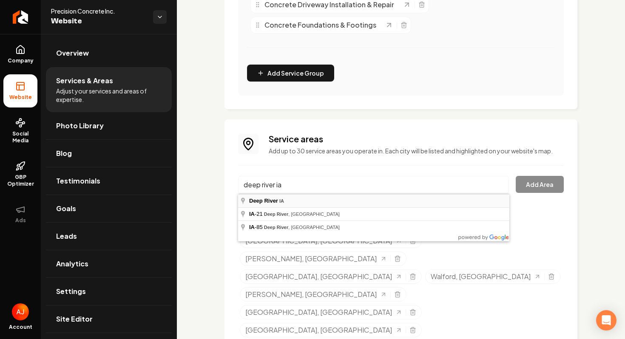
type input "Deep River, IA"
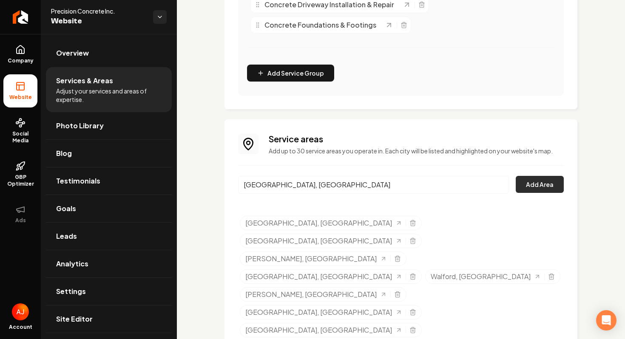
click at [533, 188] on button "Add Area" at bounding box center [540, 184] width 48 height 17
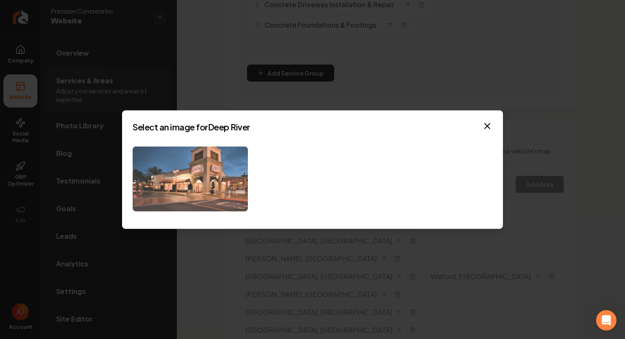
click at [229, 195] on img at bounding box center [190, 179] width 115 height 65
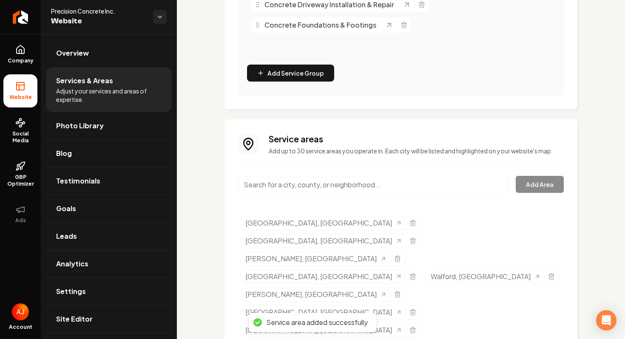
click at [267, 186] on input "Main content area" at bounding box center [373, 185] width 271 height 18
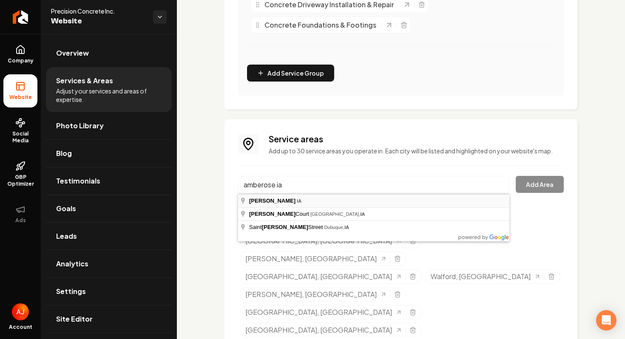
type input "Ambrose, IA"
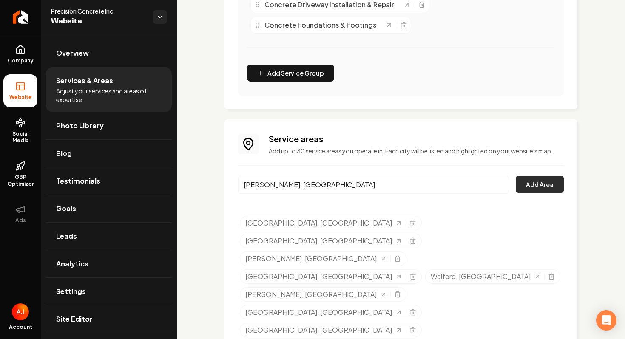
click at [522, 191] on button "Add Area" at bounding box center [540, 184] width 48 height 17
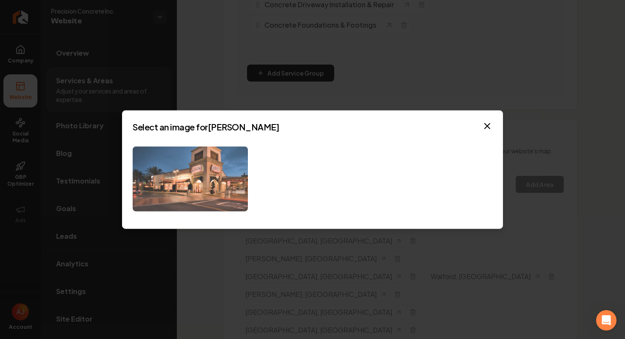
click at [202, 177] on img at bounding box center [190, 179] width 115 height 65
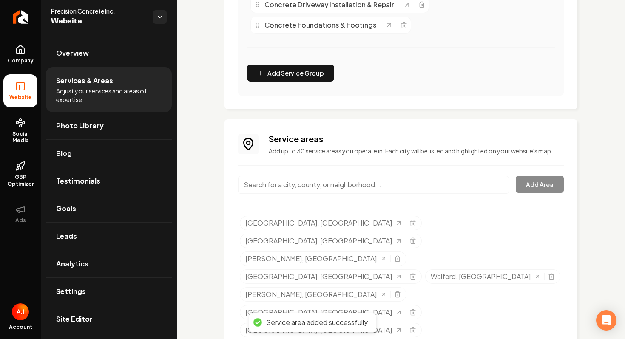
click at [345, 185] on input "Main content area" at bounding box center [373, 185] width 271 height 18
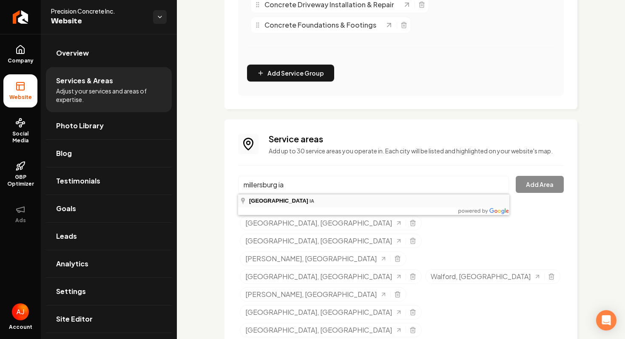
type input "Millersburg, IA"
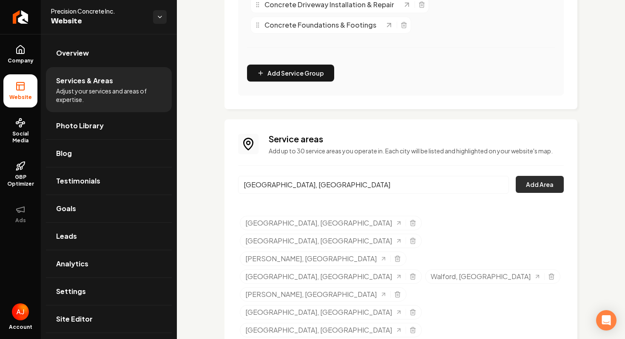
click at [525, 183] on button "Add Area" at bounding box center [540, 184] width 48 height 17
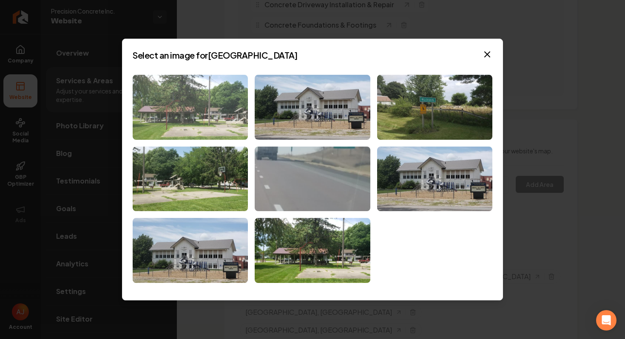
click at [231, 103] on img at bounding box center [190, 107] width 115 height 65
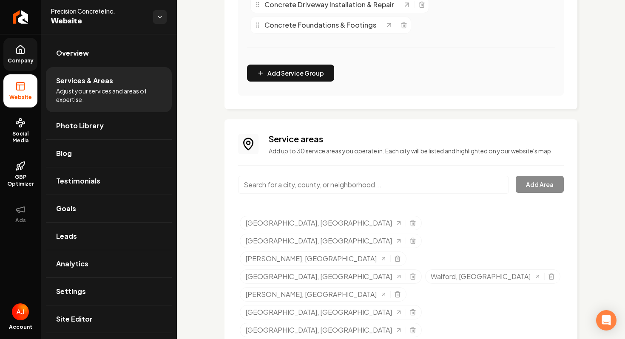
click at [20, 51] on icon at bounding box center [20, 50] width 10 height 10
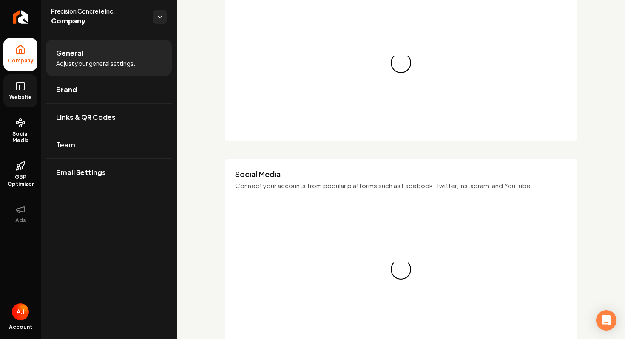
click at [21, 98] on span "Website" at bounding box center [20, 97] width 29 height 7
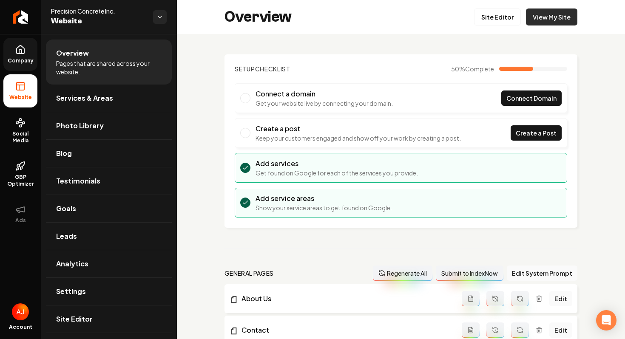
click at [534, 23] on link "View My Site" at bounding box center [551, 17] width 51 height 17
click at [496, 11] on link "Site Editor" at bounding box center [497, 17] width 47 height 17
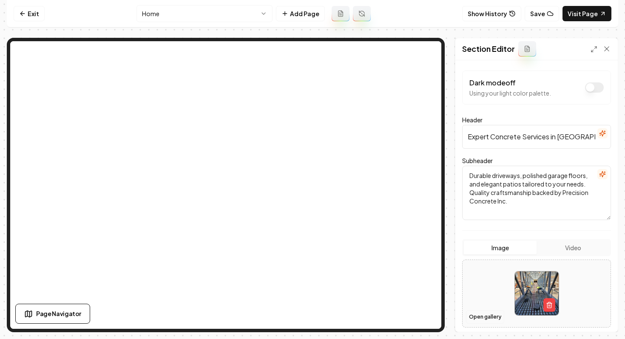
click at [476, 321] on button "Open gallery" at bounding box center [485, 317] width 38 height 14
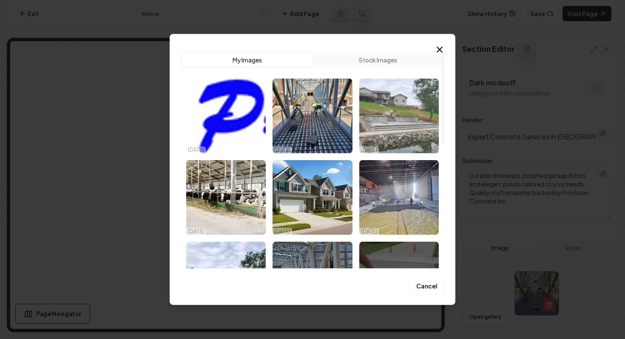
click at [384, 131] on img "Select image image_68e7b9bf5c7cd75eb807e421.jpg" at bounding box center [399, 116] width 80 height 75
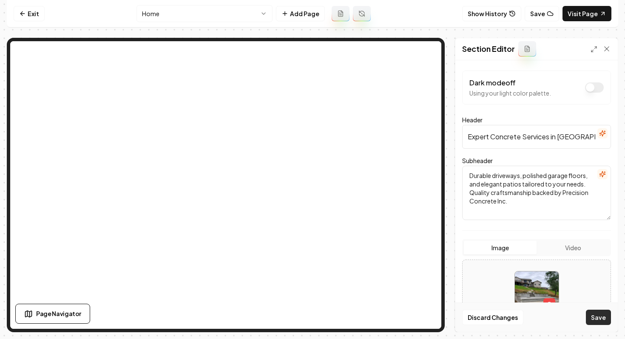
click at [607, 323] on button "Save" at bounding box center [598, 317] width 25 height 15
click at [33, 14] on link "Exit" at bounding box center [29, 13] width 31 height 15
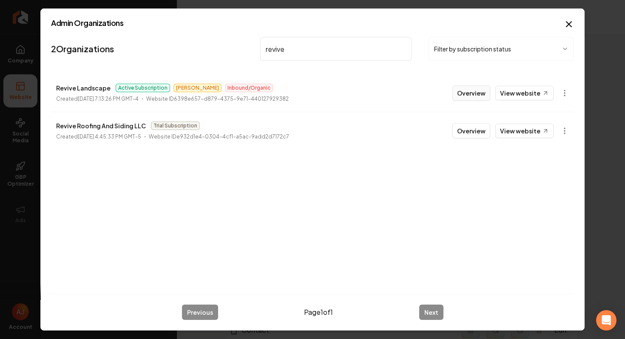
type input "revive"
click at [465, 95] on button "Overview" at bounding box center [471, 92] width 38 height 15
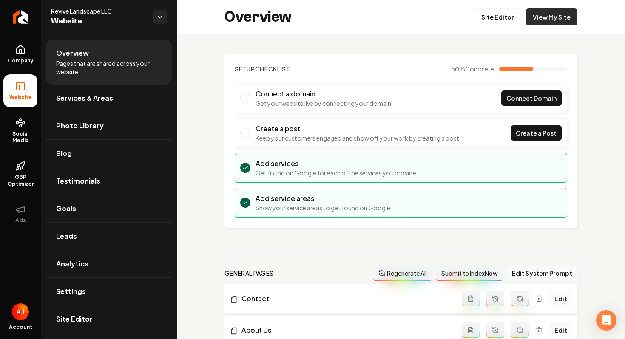
click at [537, 18] on link "View My Site" at bounding box center [551, 17] width 51 height 17
click at [71, 286] on link "Settings" at bounding box center [109, 291] width 126 height 27
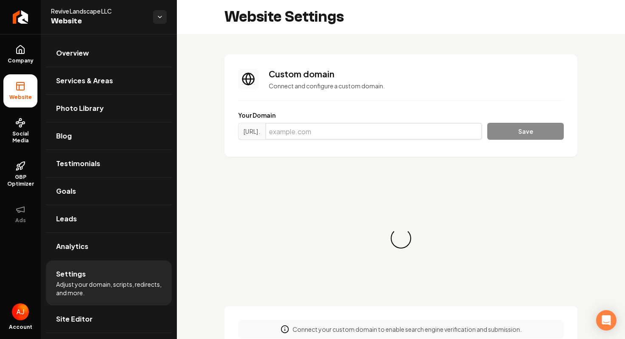
click at [323, 136] on input "Main content area" at bounding box center [373, 131] width 217 height 17
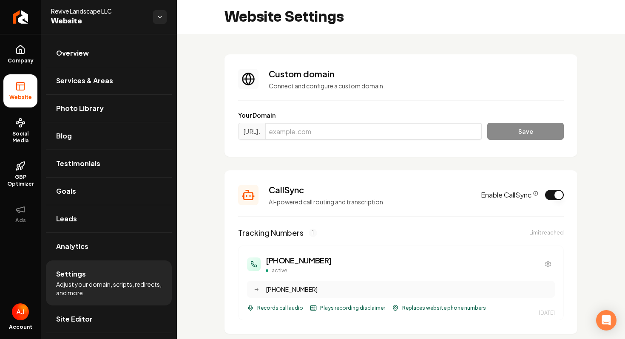
paste input "revivelandscapellc.com"
type input "revivelandscapellc.com"
click at [506, 128] on button "Save" at bounding box center [525, 131] width 77 height 17
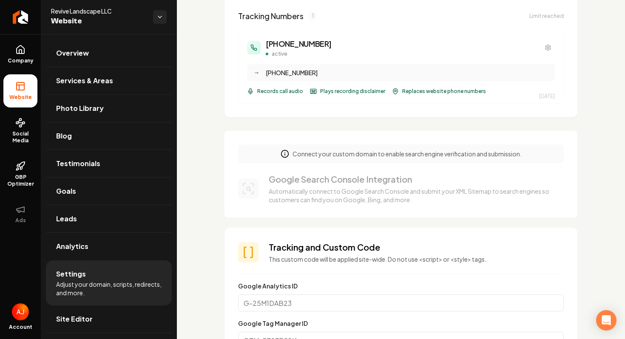
scroll to position [266, 0]
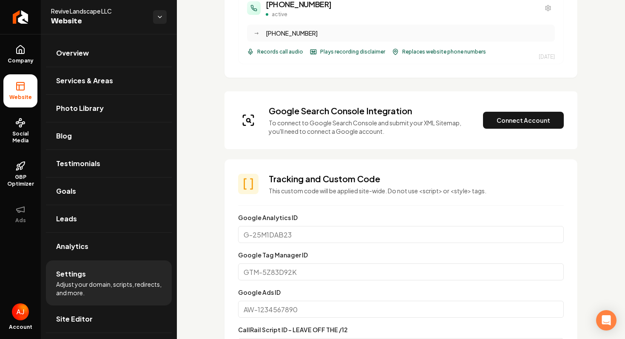
scroll to position [278, 0]
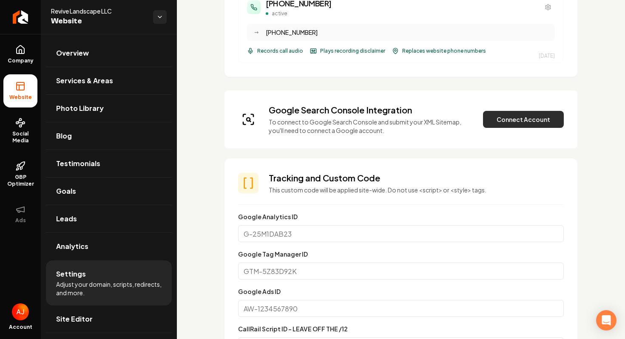
click at [520, 115] on button "Connect Account" at bounding box center [523, 119] width 81 height 17
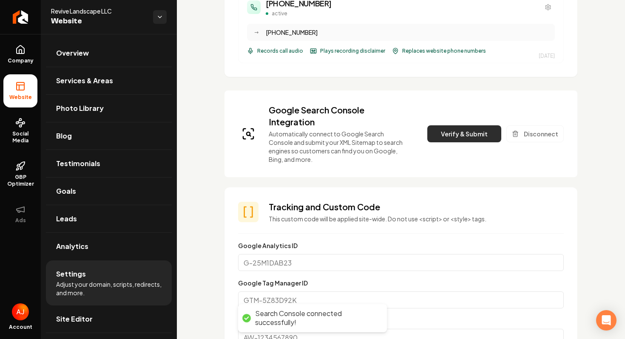
click at [454, 141] on button "Verify & Submit" at bounding box center [464, 133] width 74 height 17
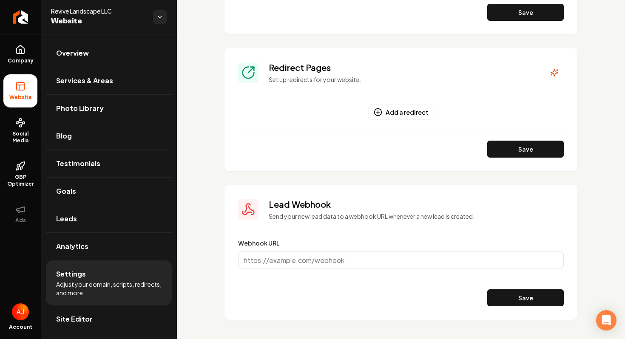
scroll to position [971, 0]
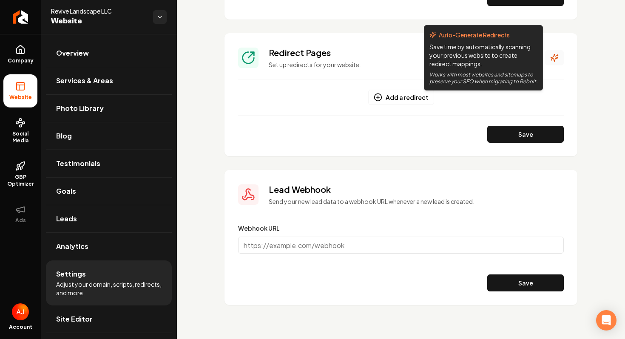
click at [557, 55] on icon "Main content area" at bounding box center [557, 55] width 1 height 0
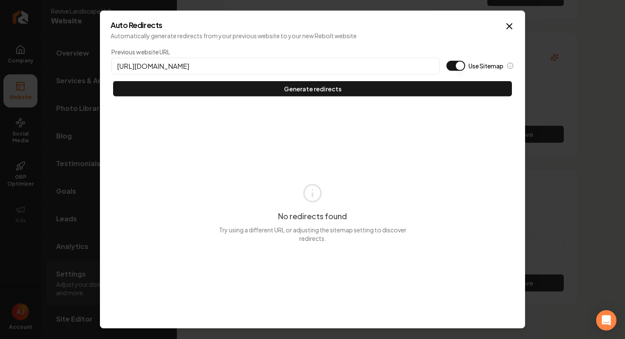
type input "https://revivelandscapellc.com"
click at [453, 68] on button "Use Sitemap" at bounding box center [455, 66] width 19 height 10
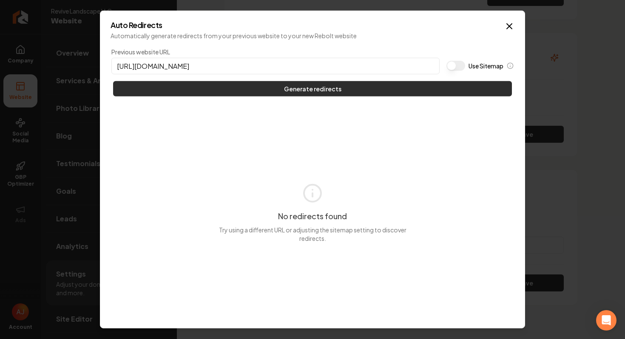
click at [433, 91] on button "Generate redirects" at bounding box center [312, 88] width 399 height 15
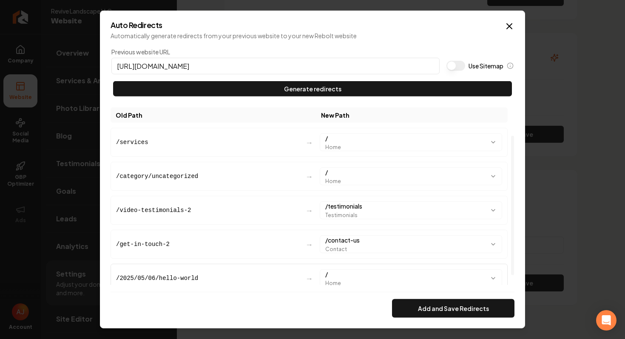
scroll to position [48, 0]
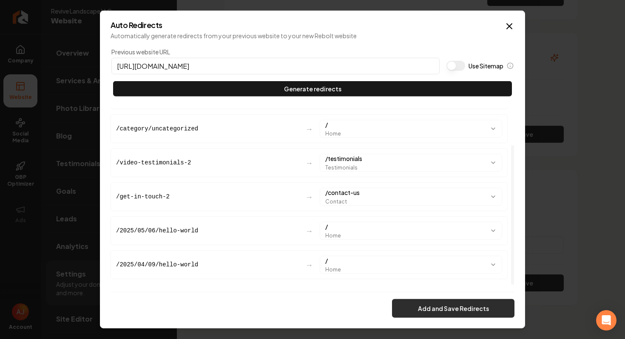
click at [428, 307] on button "Add and Save Redirects" at bounding box center [453, 308] width 122 height 19
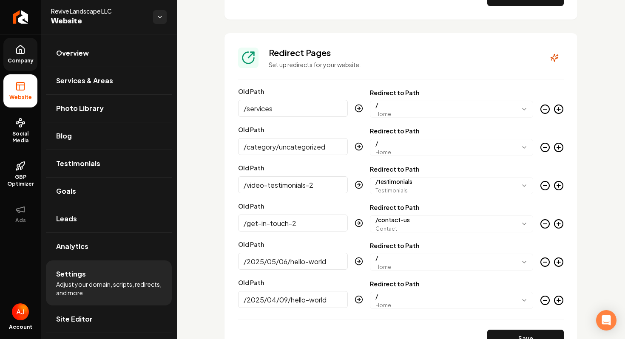
click at [12, 57] on span "Company" at bounding box center [20, 60] width 33 height 7
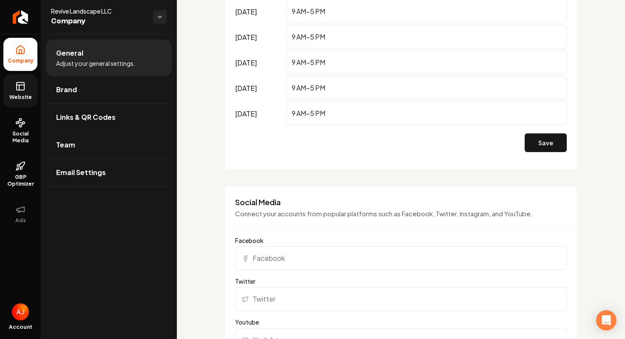
click at [17, 81] on link "Website" at bounding box center [20, 90] width 34 height 33
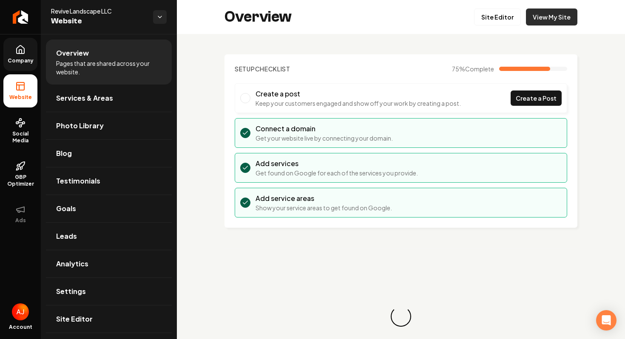
click at [561, 18] on link "View My Site" at bounding box center [551, 17] width 51 height 17
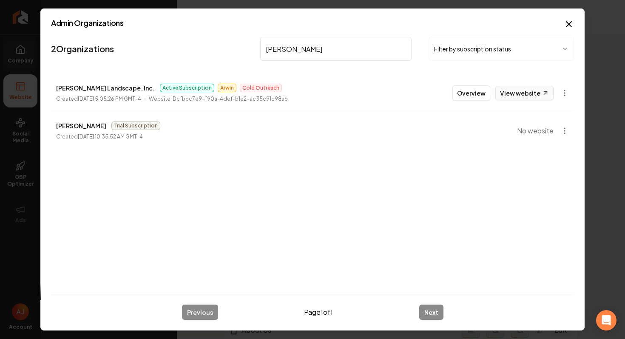
type input "parker"
click at [510, 99] on link "View website" at bounding box center [524, 93] width 58 height 14
click at [471, 99] on button "Overview" at bounding box center [471, 92] width 38 height 15
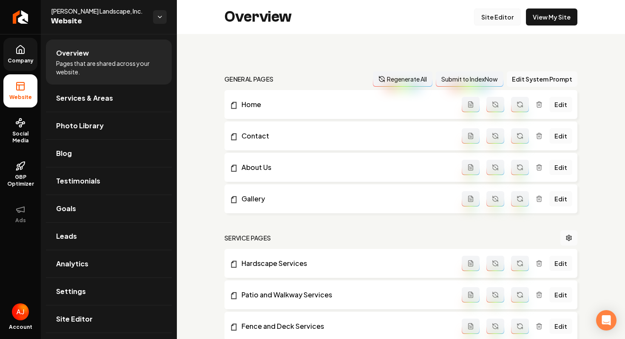
click at [480, 17] on link "Site Editor" at bounding box center [497, 17] width 47 height 17
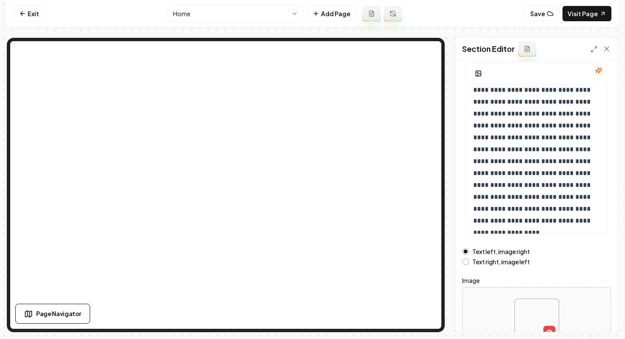
scroll to position [119, 0]
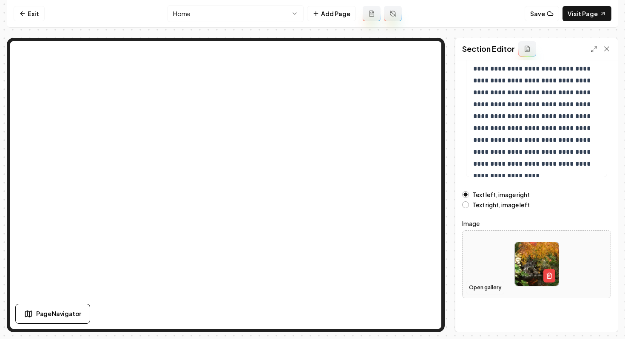
click at [475, 286] on button "Open gallery" at bounding box center [485, 288] width 38 height 14
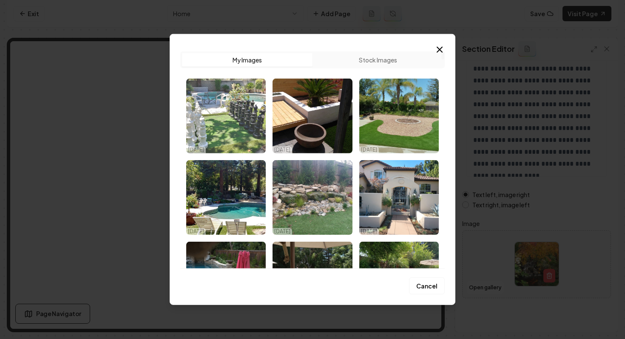
click at [209, 117] on img "Select image image_68e97cb75c7cd75eb8a62321.jpg" at bounding box center [226, 116] width 80 height 75
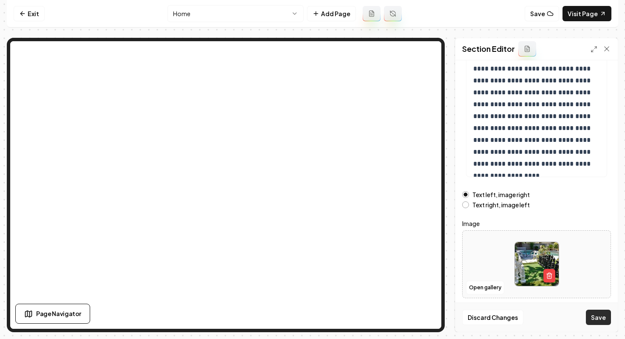
click at [598, 316] on button "Save" at bounding box center [598, 317] width 25 height 15
click at [583, 11] on link "Visit Page" at bounding box center [587, 13] width 49 height 15
click at [40, 17] on link "Exit" at bounding box center [29, 13] width 31 height 15
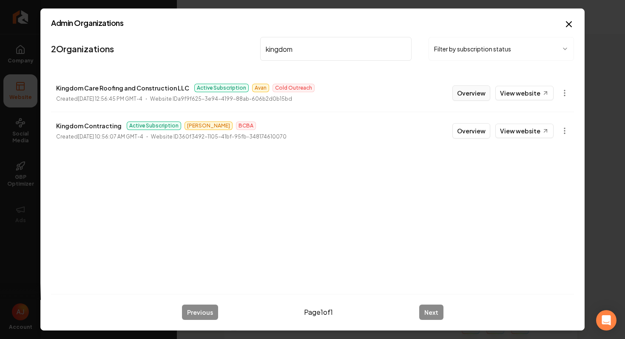
type input "kingdom"
click at [469, 91] on button "Overview" at bounding box center [471, 92] width 38 height 15
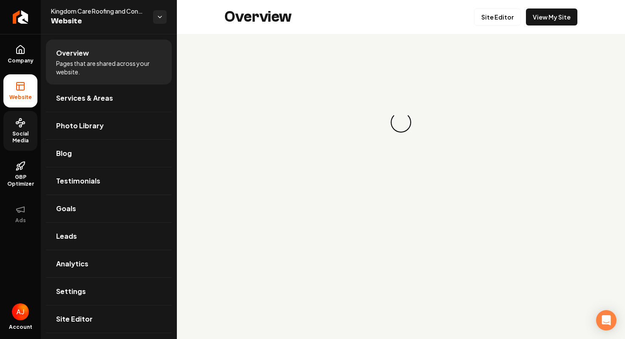
click at [24, 145] on link "Social Media" at bounding box center [20, 131] width 34 height 40
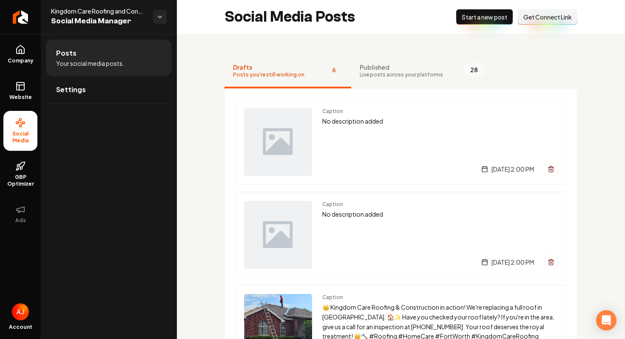
click at [372, 64] on span "Published" at bounding box center [401, 67] width 83 height 9
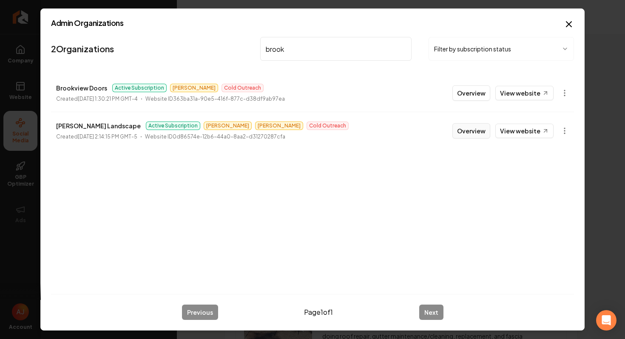
type input "brook"
click at [469, 129] on button "Overview" at bounding box center [471, 130] width 38 height 15
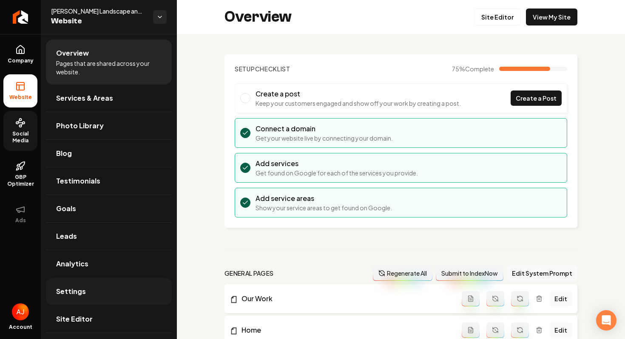
click at [103, 296] on link "Settings" at bounding box center [109, 291] width 126 height 27
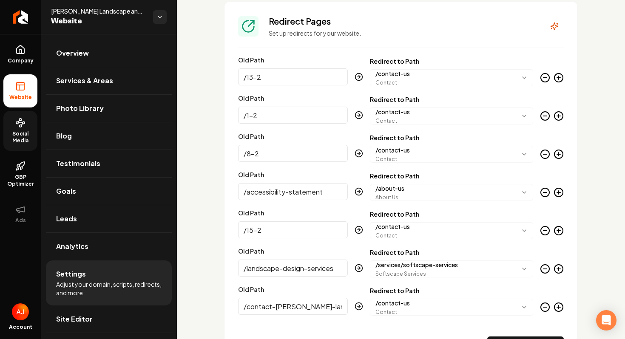
scroll to position [886, 0]
click at [29, 59] on span "Company" at bounding box center [20, 60] width 33 height 7
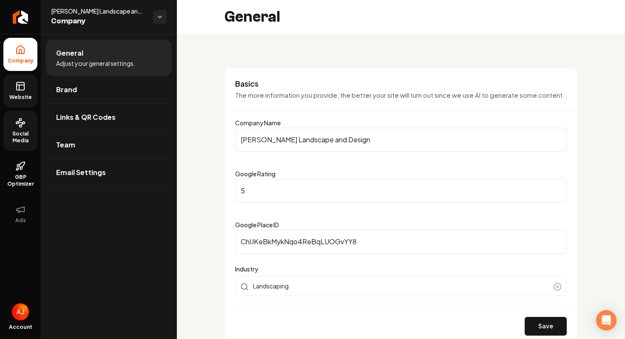
click at [17, 103] on link "Website" at bounding box center [20, 90] width 34 height 33
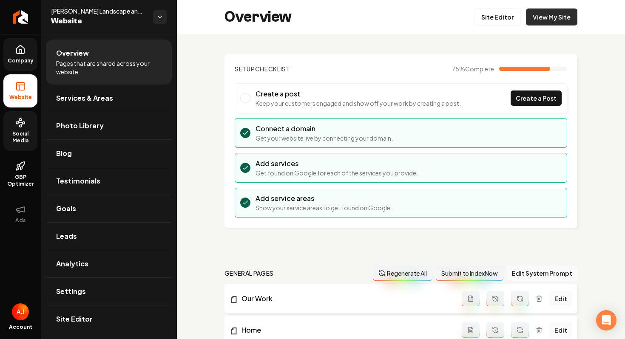
click at [565, 19] on link "View My Site" at bounding box center [551, 17] width 51 height 17
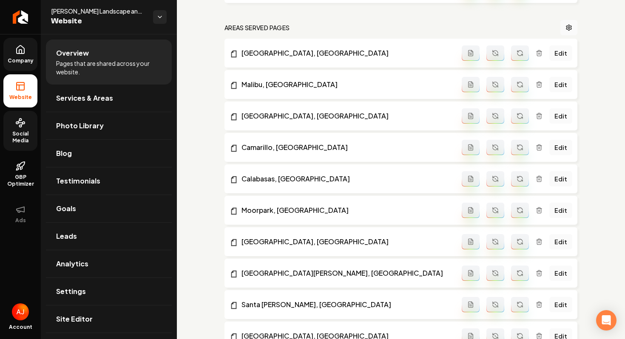
scroll to position [845, 0]
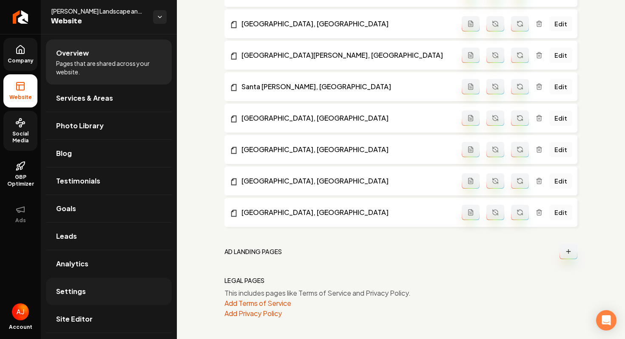
click at [68, 291] on span "Settings" at bounding box center [71, 292] width 30 height 10
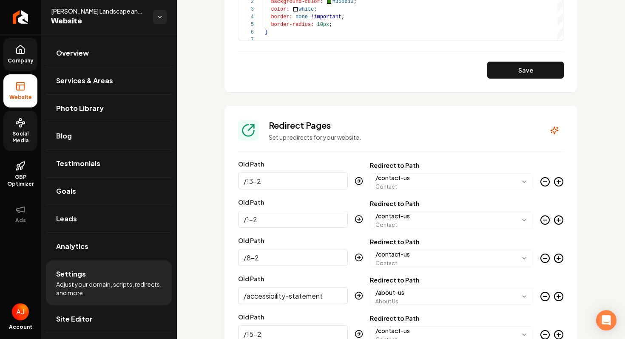
scroll to position [792, 0]
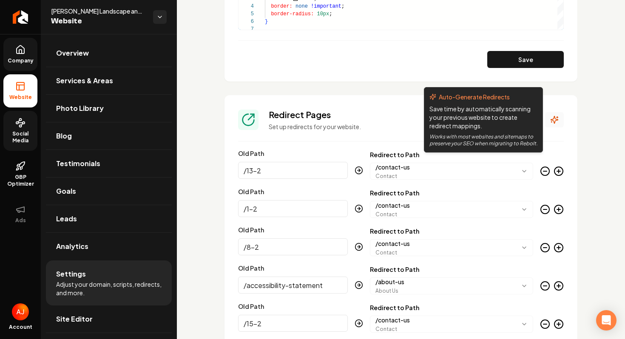
click at [546, 122] on button "Main content area" at bounding box center [554, 119] width 19 height 15
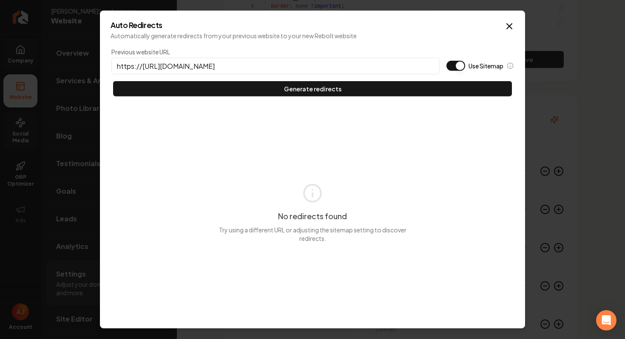
drag, startPoint x: 251, startPoint y: 65, endPoint x: 142, endPoint y: 65, distance: 108.4
click at [142, 65] on input "https://https://revivelandscapellc.com/" at bounding box center [275, 66] width 328 height 17
paste input "https://brookslandscapebydesign.com/"
drag, startPoint x: 167, startPoint y: 68, endPoint x: 141, endPoint y: 70, distance: 26.1
click at [141, 70] on input "https://https://brookslandscapebydesign.com" at bounding box center [275, 66] width 328 height 17
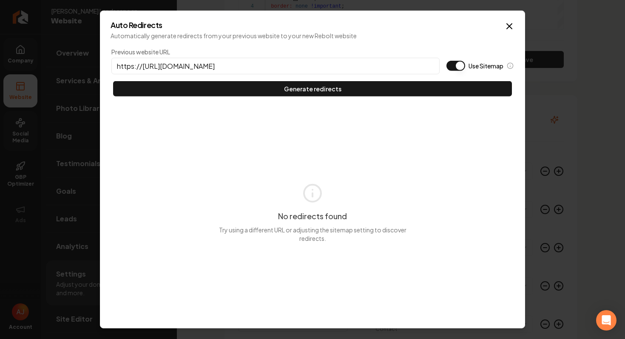
click at [143, 68] on input "https://https://brookslandscapebydesign.com" at bounding box center [275, 66] width 328 height 17
drag, startPoint x: 143, startPoint y: 68, endPoint x: 165, endPoint y: 65, distance: 22.3
click at [165, 65] on input "https://https://brookslandscapebydesign.com" at bounding box center [275, 66] width 328 height 17
type input "https://brookslandscapebydesign.com"
click at [459, 65] on button "Use Sitemap" at bounding box center [455, 66] width 19 height 10
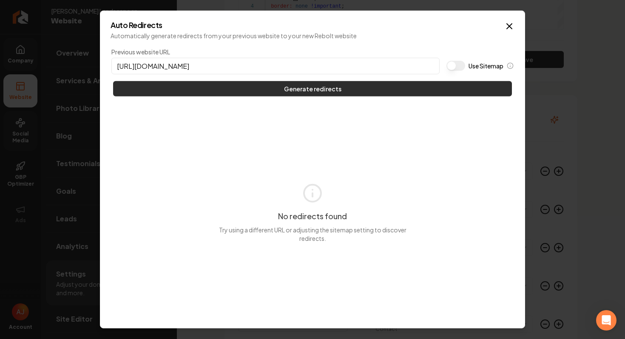
click at [446, 88] on button "Generate redirects" at bounding box center [312, 88] width 399 height 15
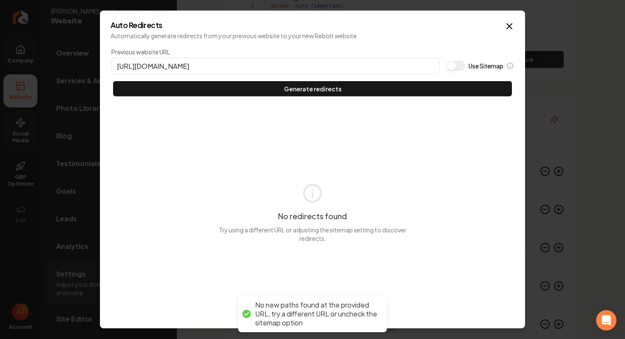
click at [456, 66] on button "Use Sitemap" at bounding box center [455, 66] width 19 height 10
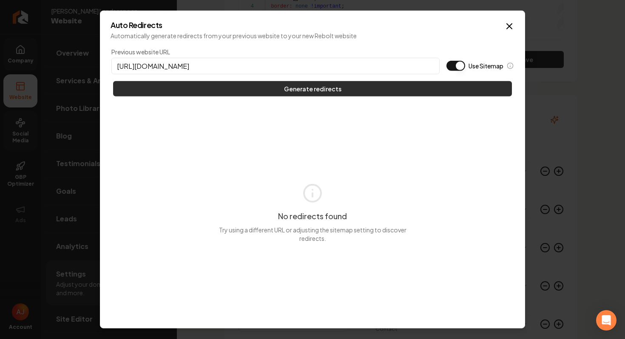
click at [449, 82] on button "Generate redirects" at bounding box center [312, 88] width 399 height 15
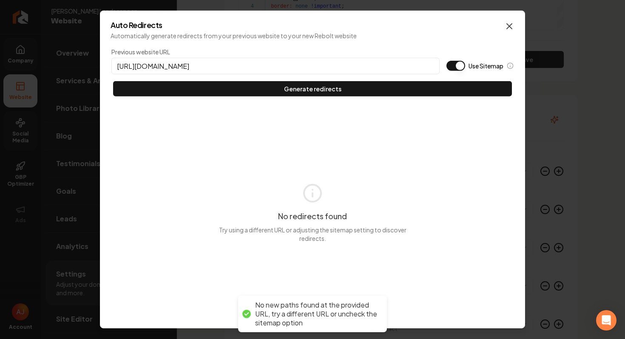
click at [505, 24] on icon "button" at bounding box center [509, 26] width 10 height 10
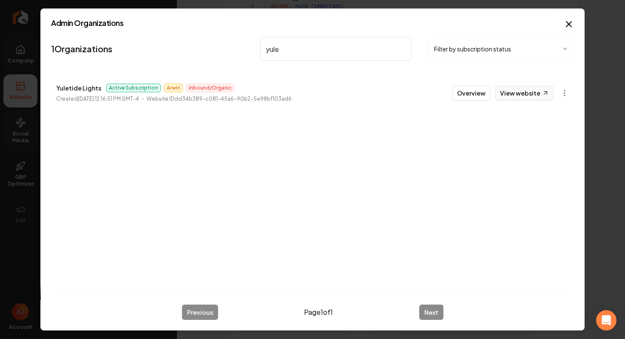
type input "yule"
click at [511, 88] on link "View website" at bounding box center [524, 93] width 58 height 14
